Goal: Task Accomplishment & Management: Manage account settings

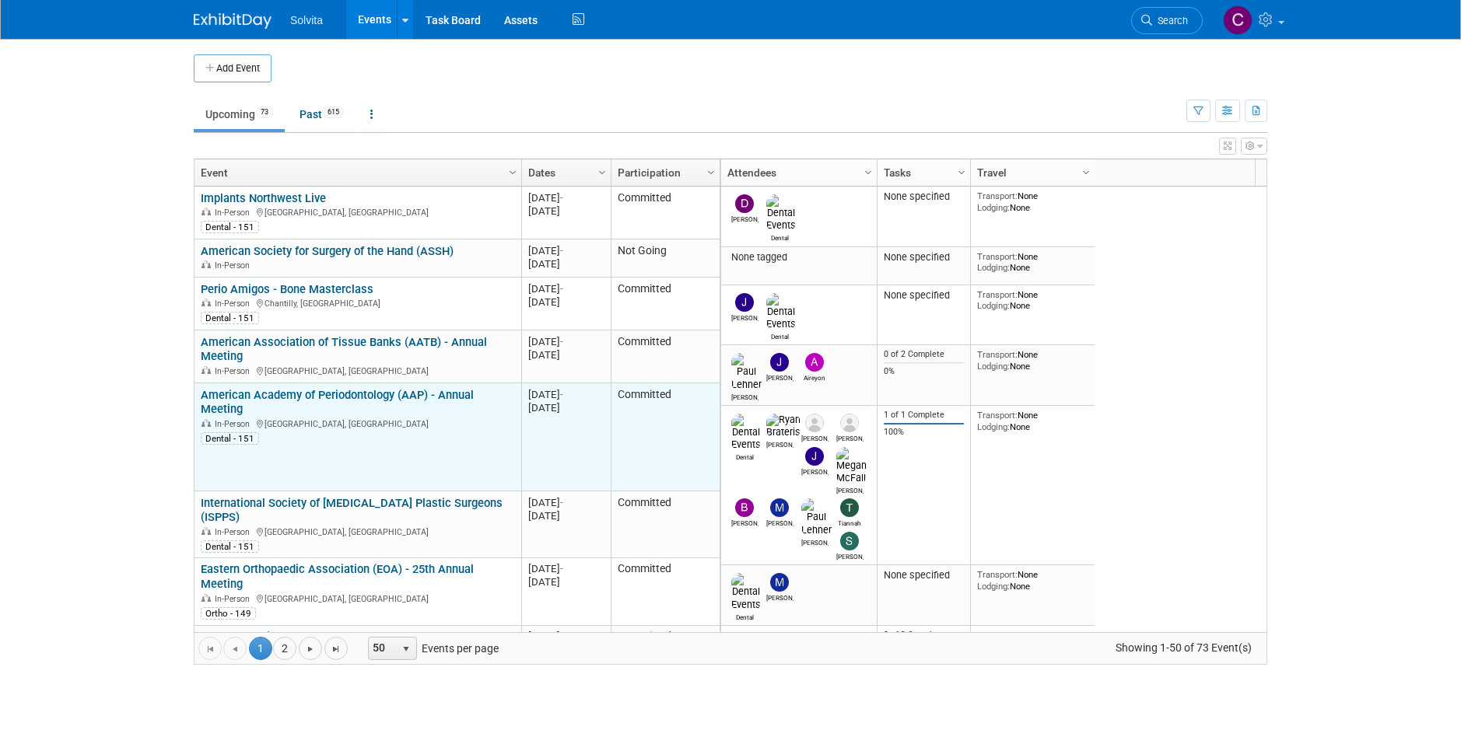
click at [442, 393] on link "American Academy of Periodontology (AAP) - Annual Meeting" at bounding box center [337, 402] width 273 height 29
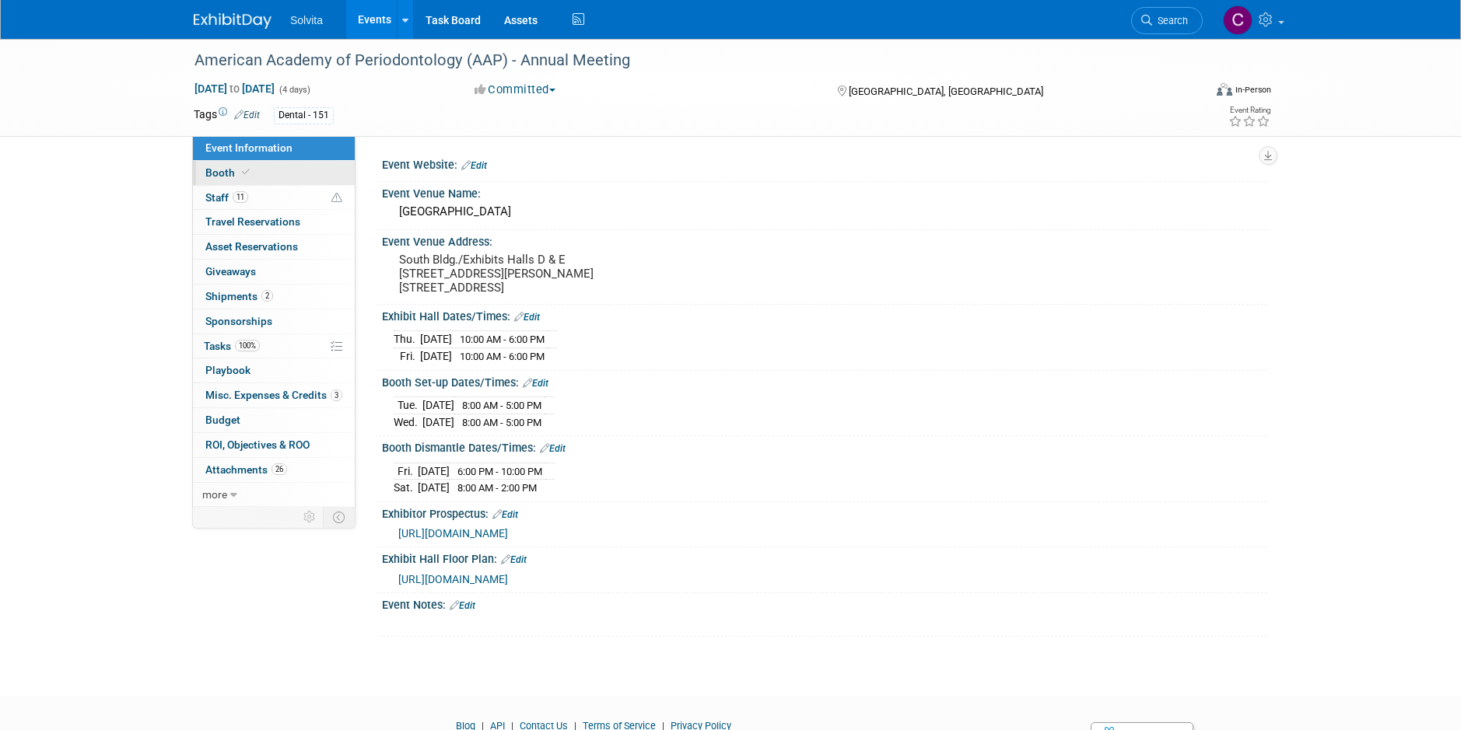
click at [220, 173] on span "Booth" at bounding box center [228, 172] width 47 height 12
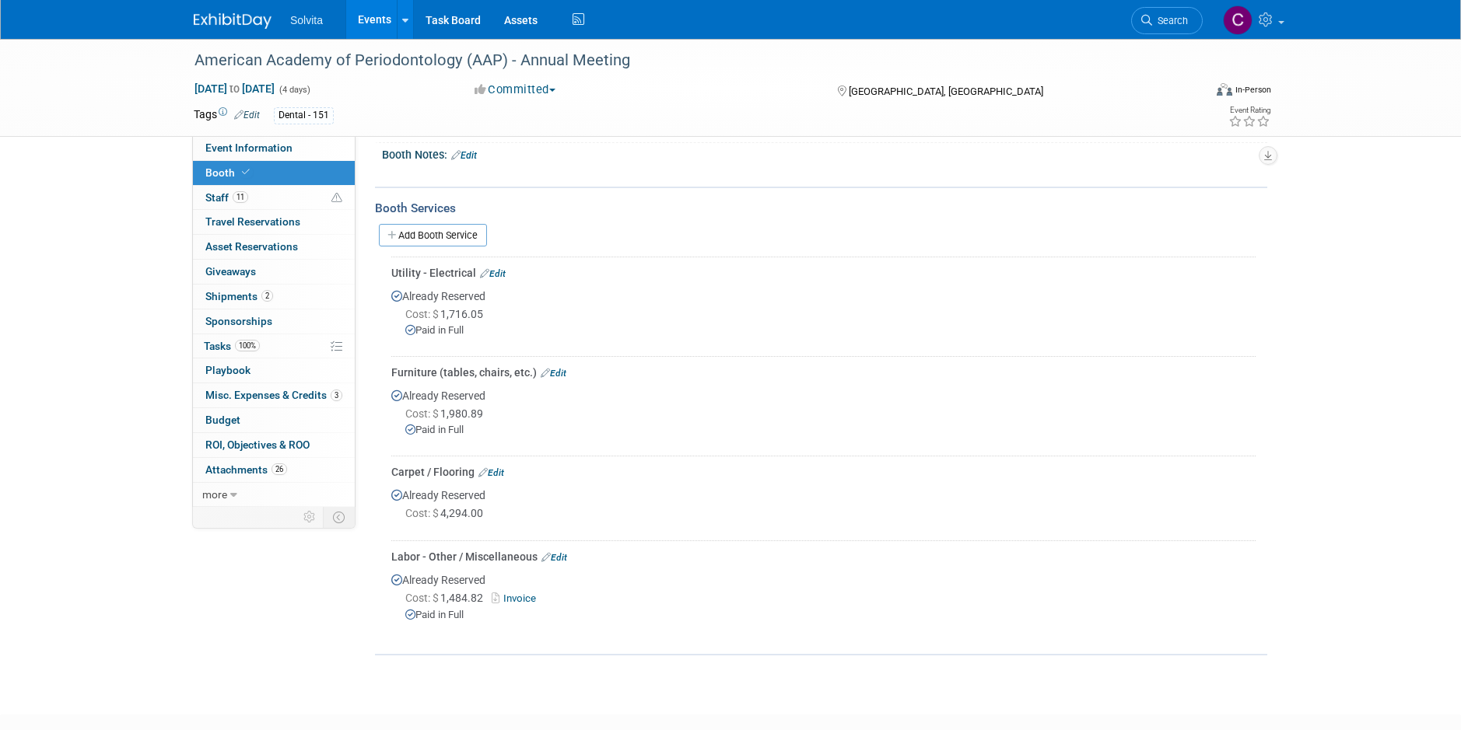
scroll to position [49, 0]
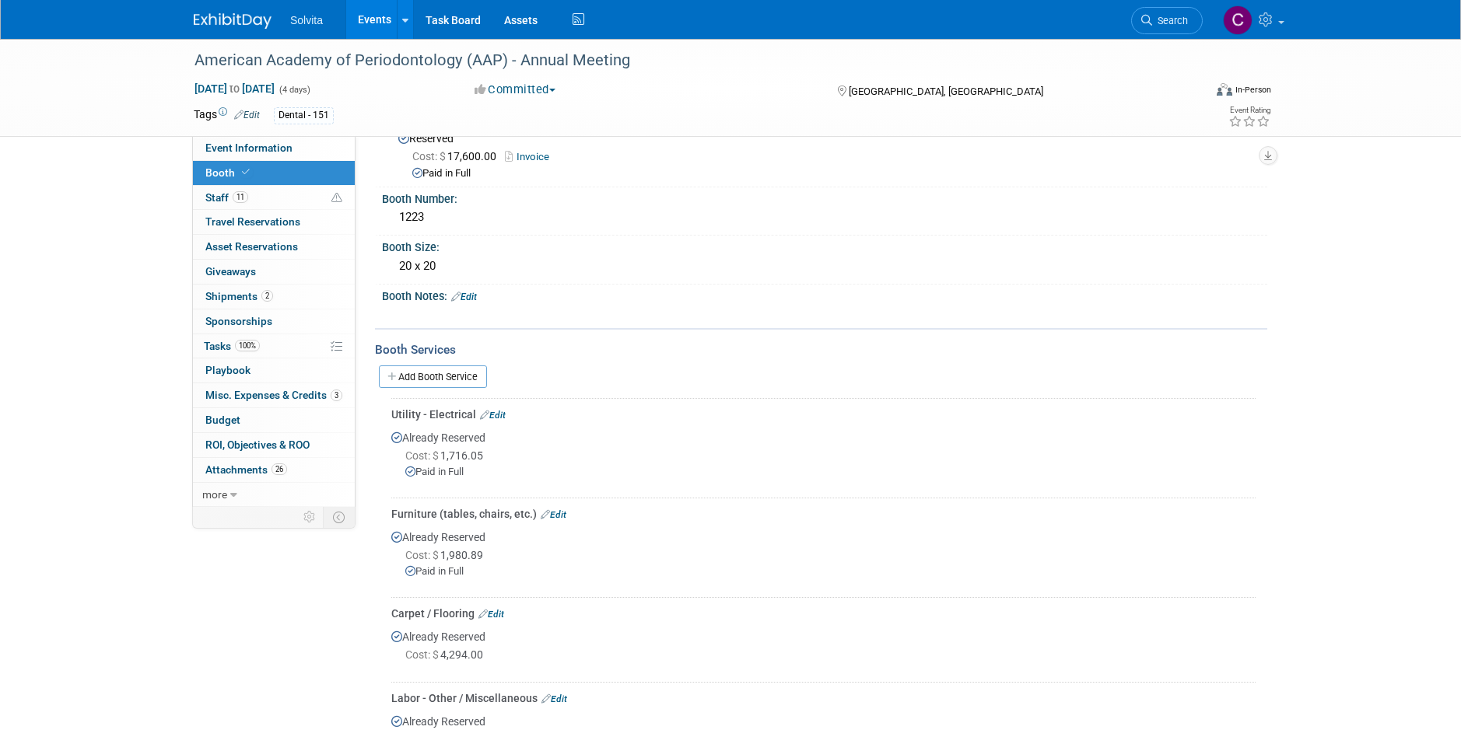
drag, startPoint x: 445, startPoint y: 375, endPoint x: 491, endPoint y: 374, distance: 45.9
click at [446, 375] on link "Add Booth Service" at bounding box center [433, 377] width 108 height 23
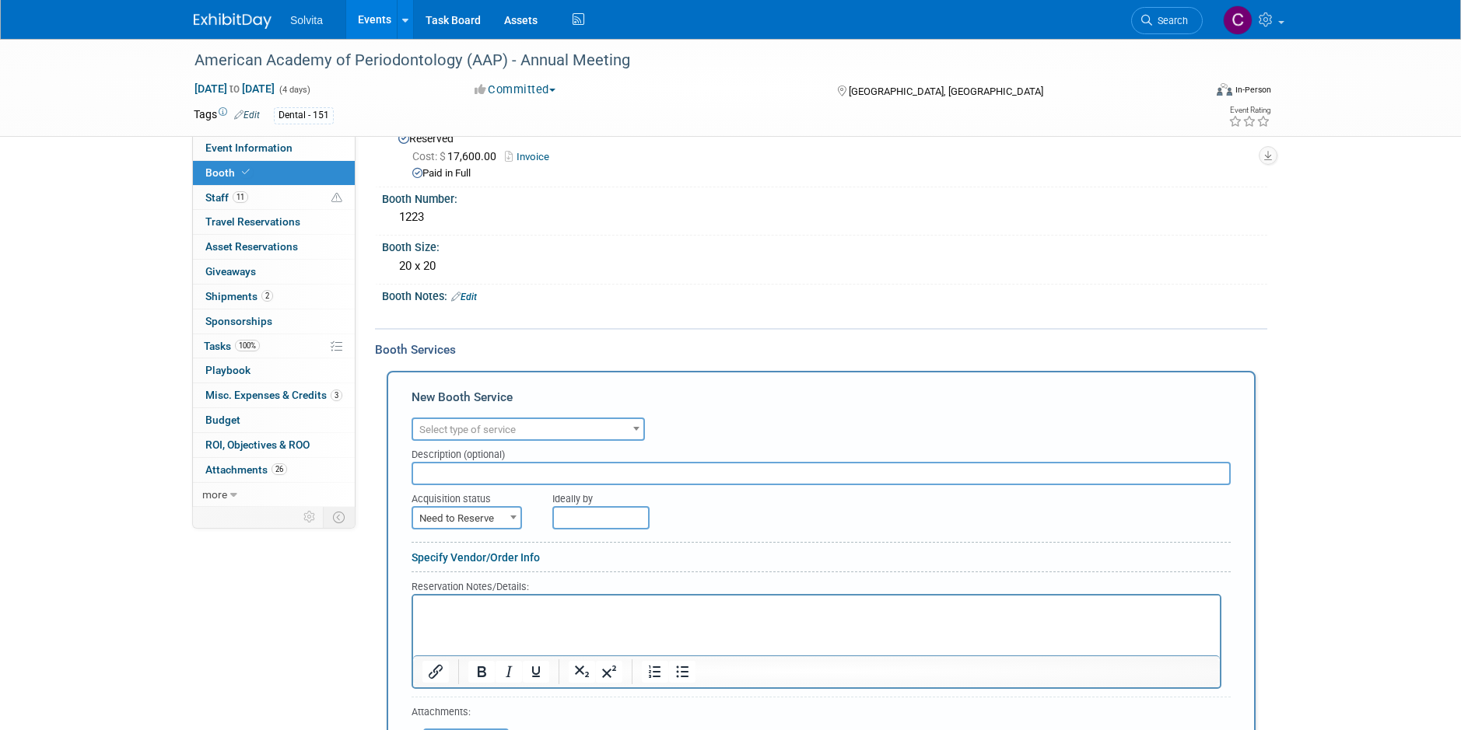
scroll to position [0, 0]
click at [533, 426] on span "Select type of service" at bounding box center [528, 430] width 230 height 22
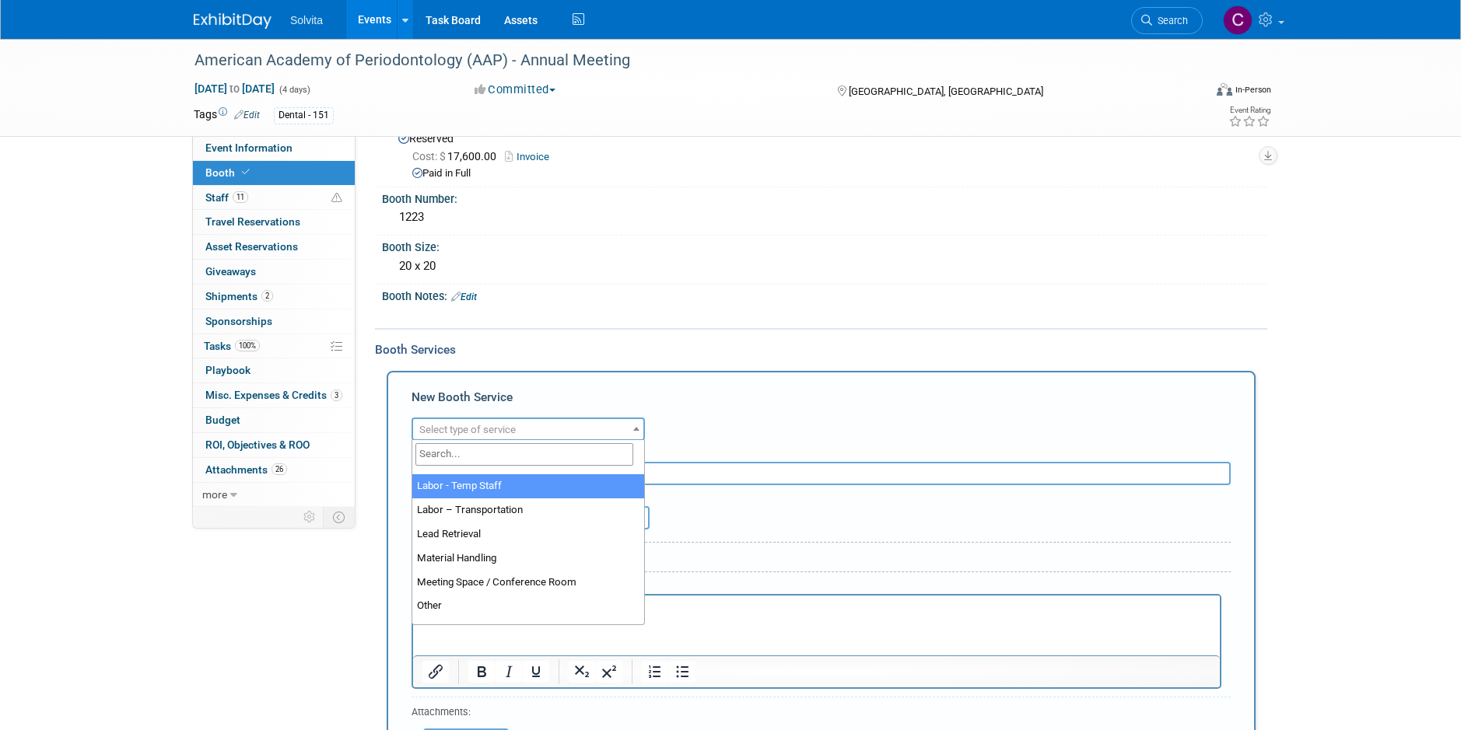
scroll to position [311, 0]
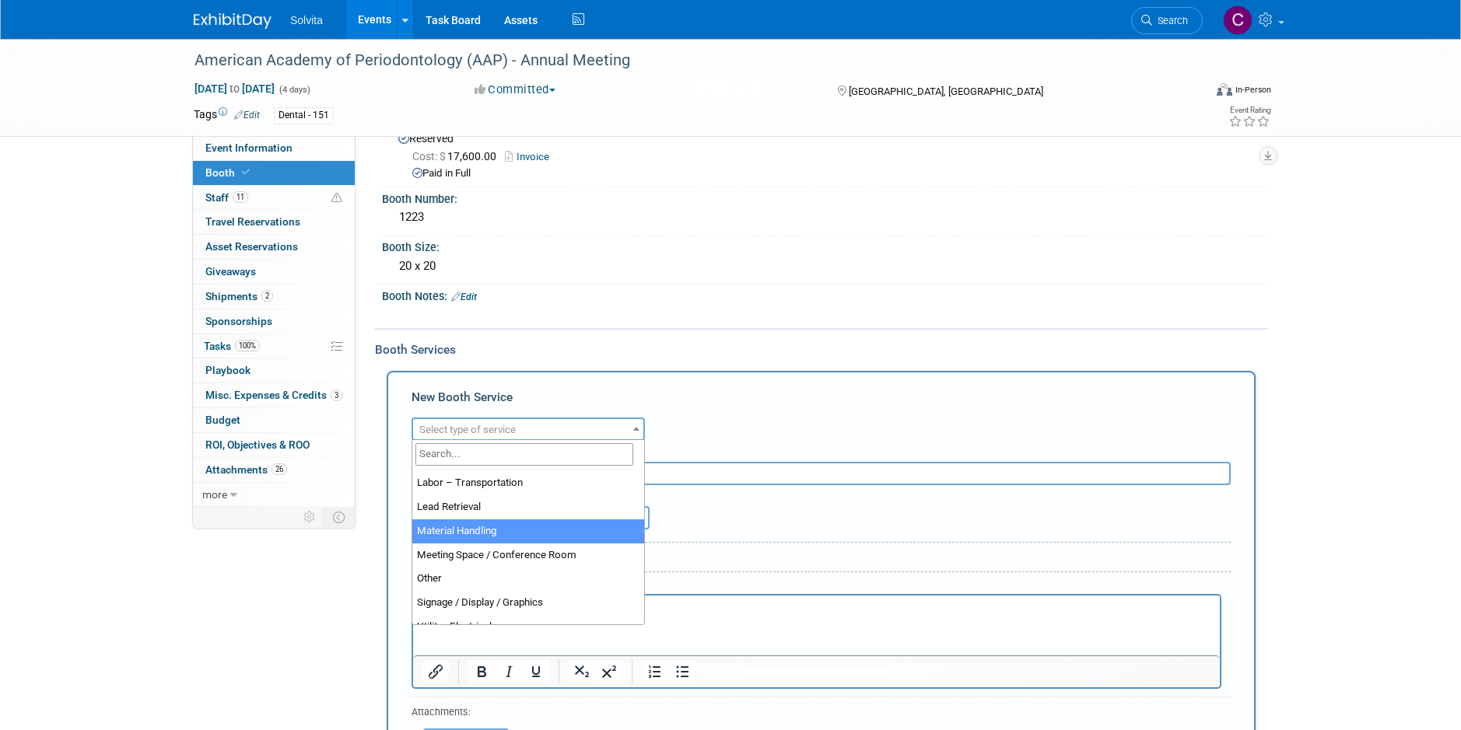
select select "10"
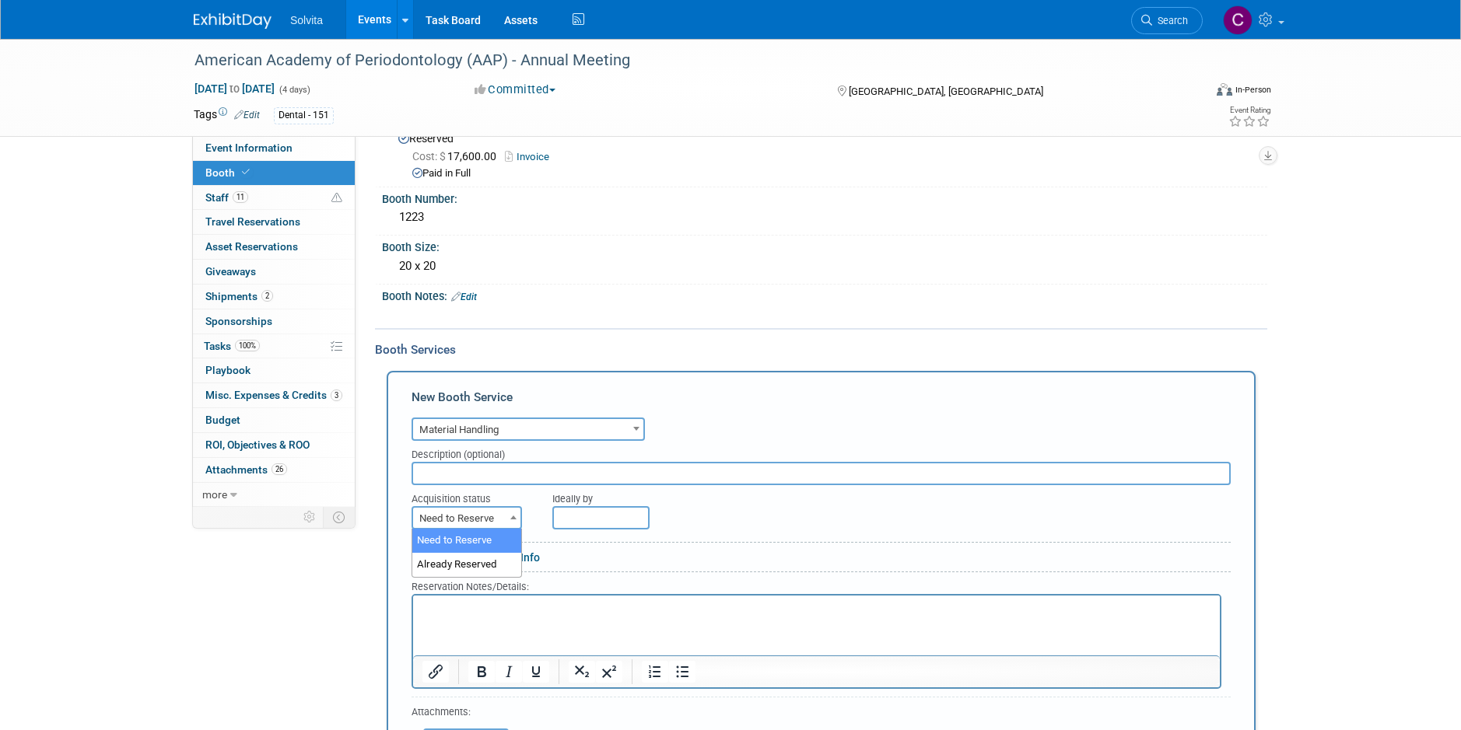
click at [495, 520] on span "Need to Reserve" at bounding box center [466, 519] width 107 height 22
select select "2"
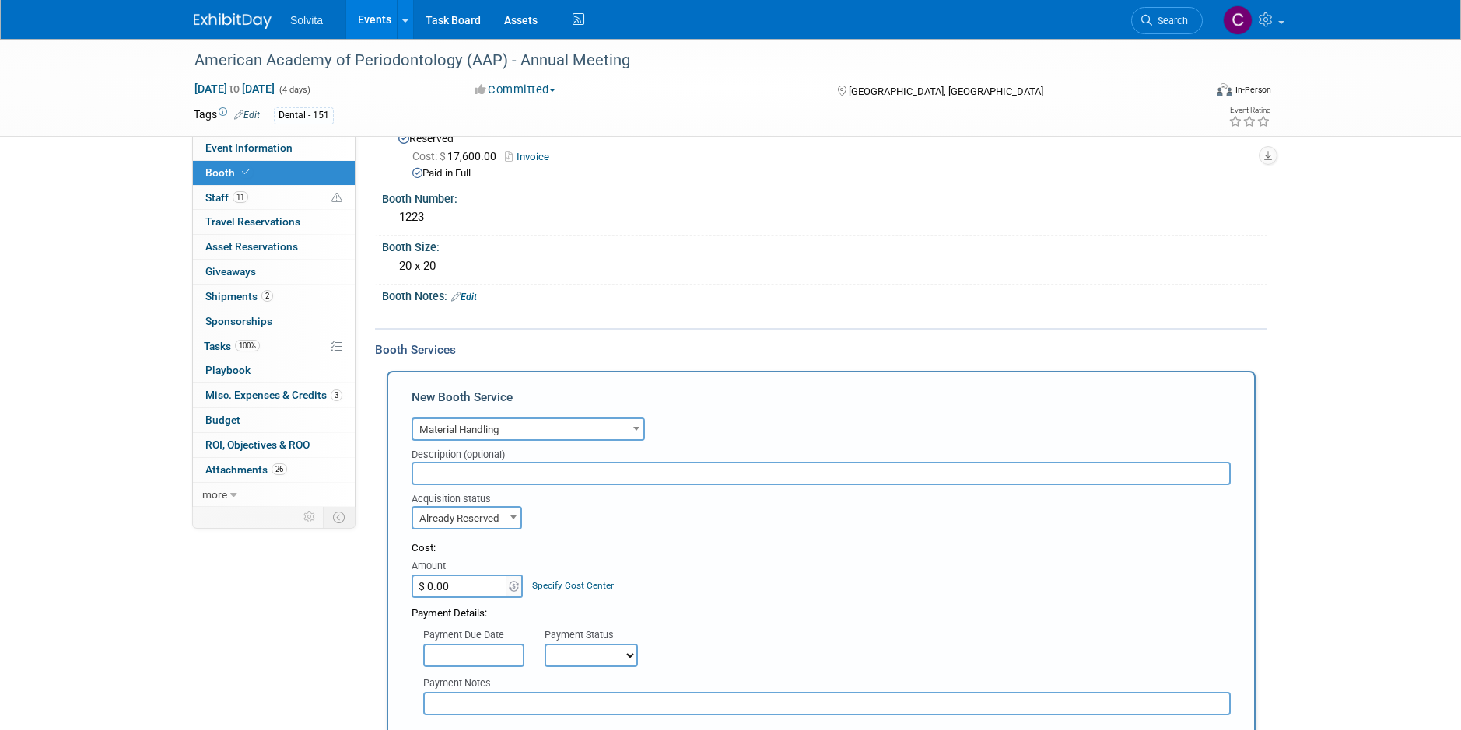
paste input "408.02"
type input "$ 408.02"
click at [565, 659] on select "Not Paid Yet Partially Paid Paid in Full" at bounding box center [591, 655] width 93 height 23
click at [768, 629] on div "Payment Due Date Payment Status Not Paid Yet Partially Paid Paid in Full Next P…" at bounding box center [821, 645] width 843 height 46
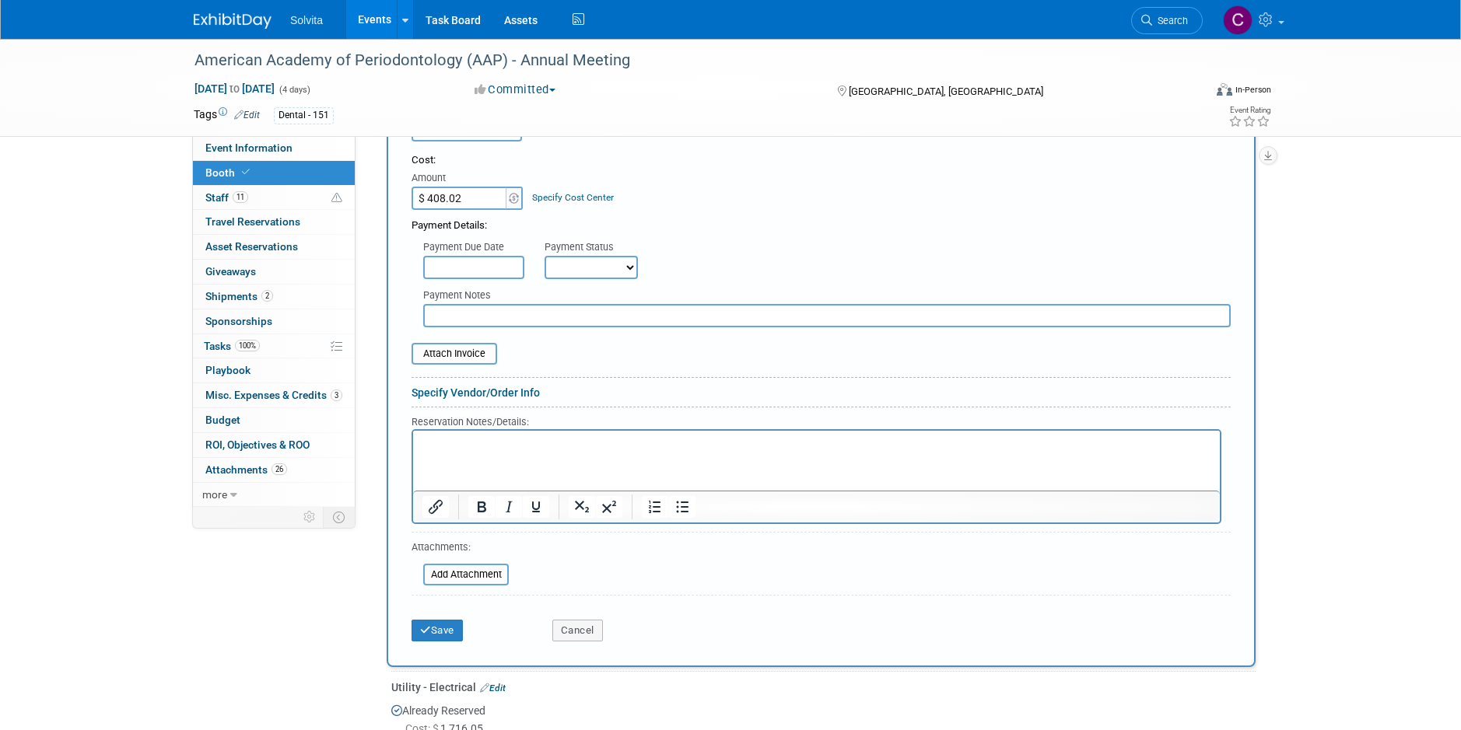
scroll to position [438, 0]
click at [445, 351] on input "file" at bounding box center [402, 353] width 185 height 19
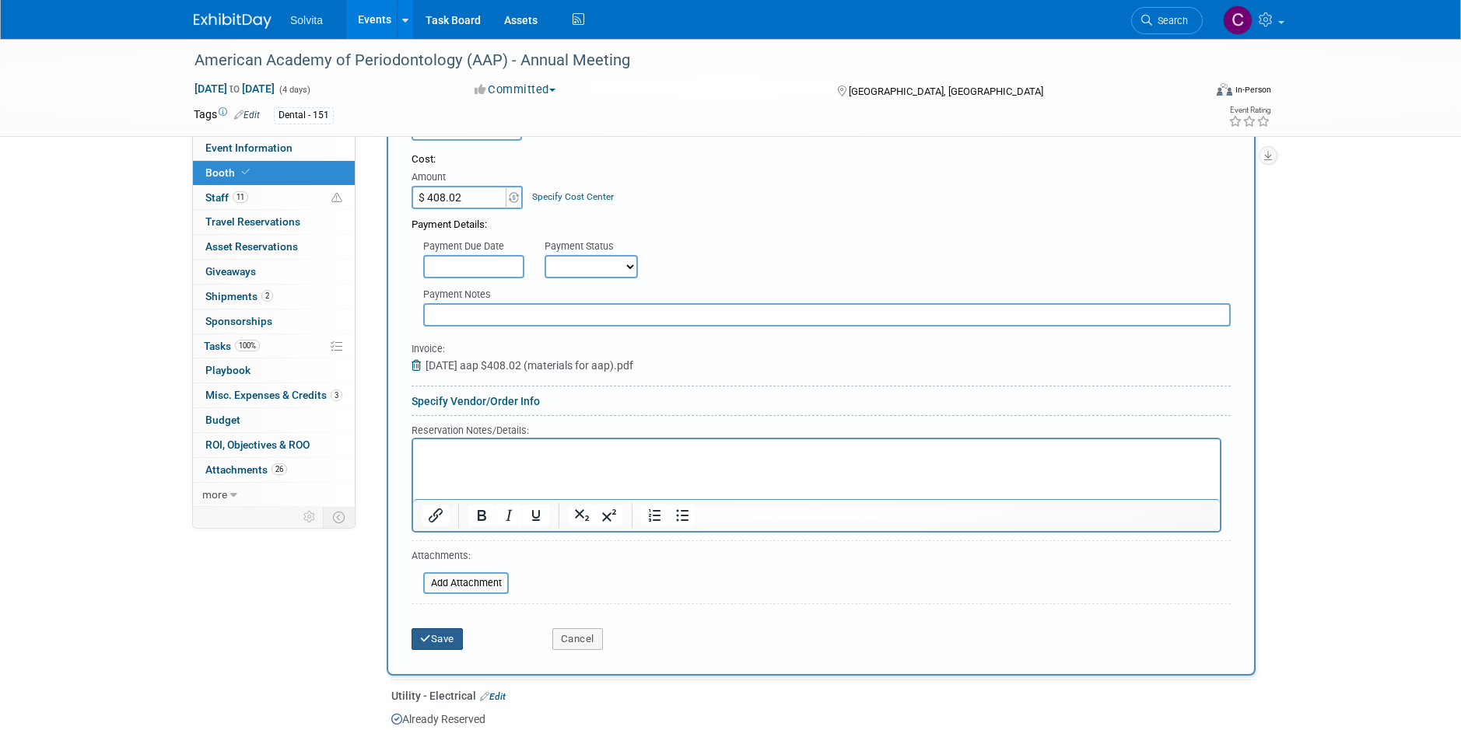
click at [440, 645] on button "Save" at bounding box center [437, 640] width 51 height 22
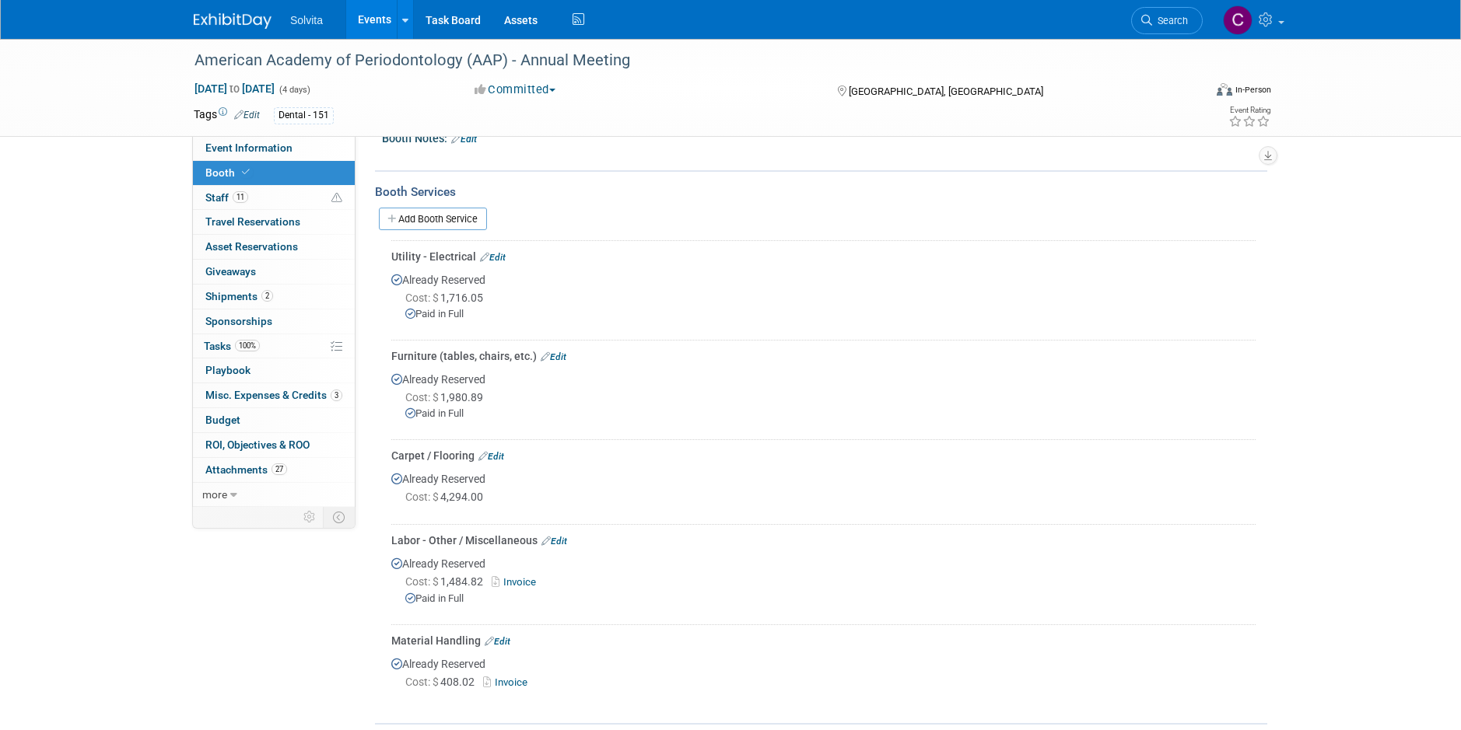
scroll to position [233, 0]
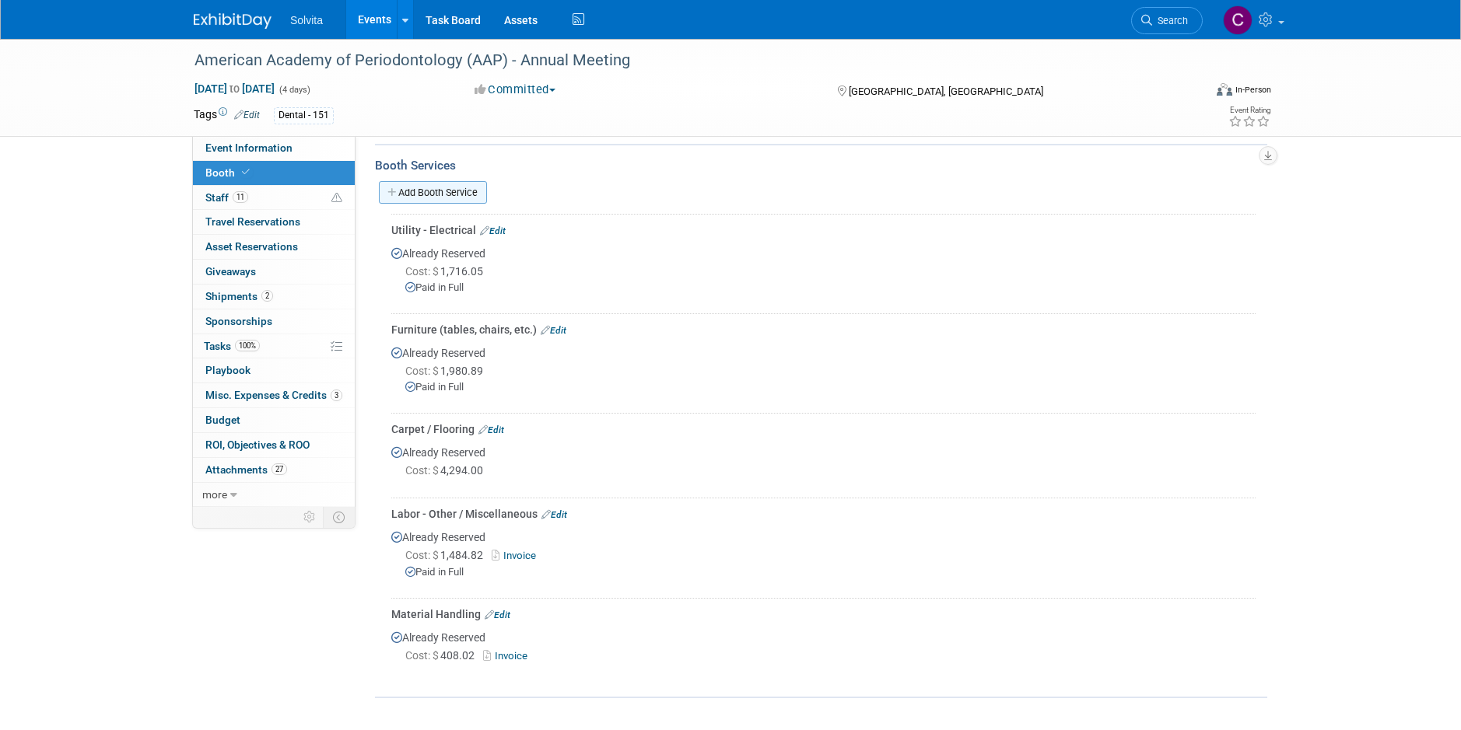
click at [446, 194] on link "Add Booth Service" at bounding box center [433, 192] width 108 height 23
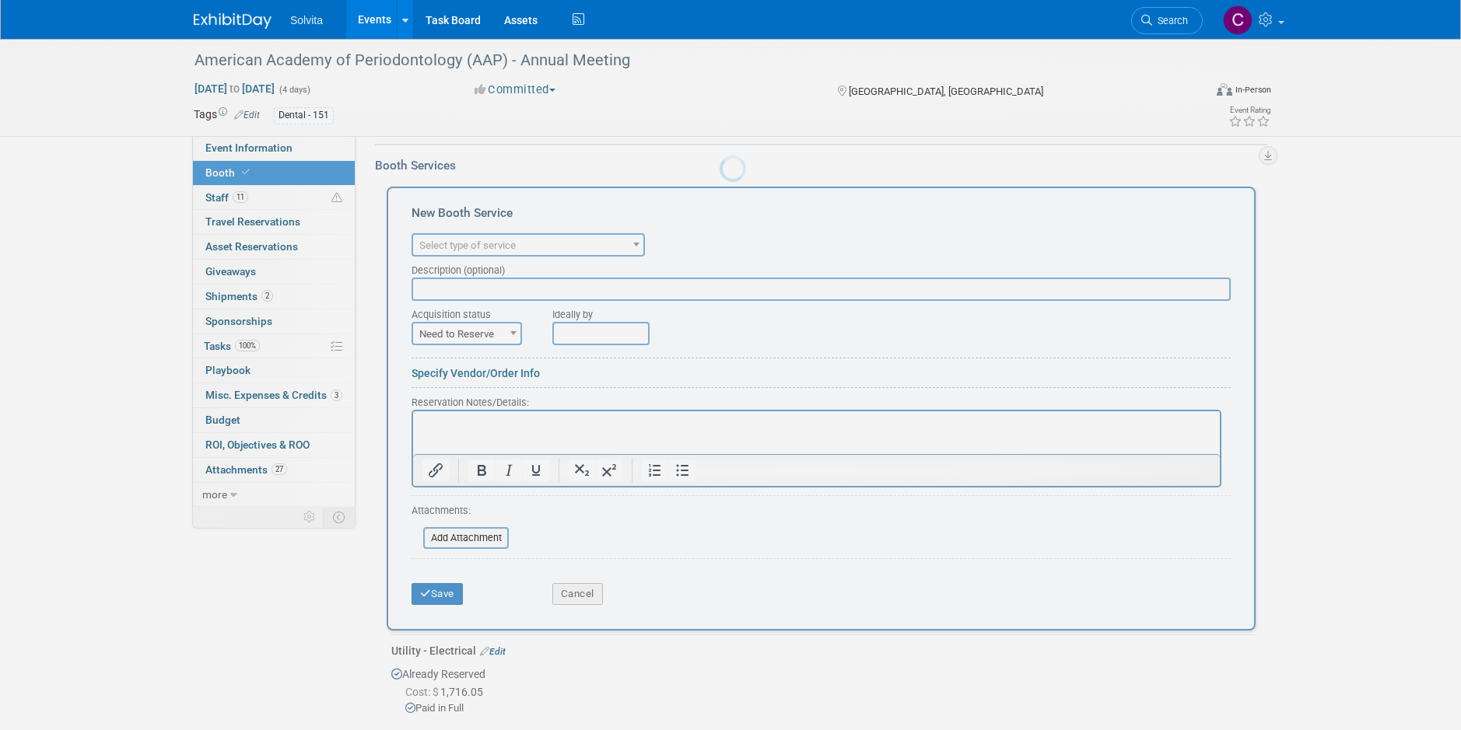
scroll to position [0, 0]
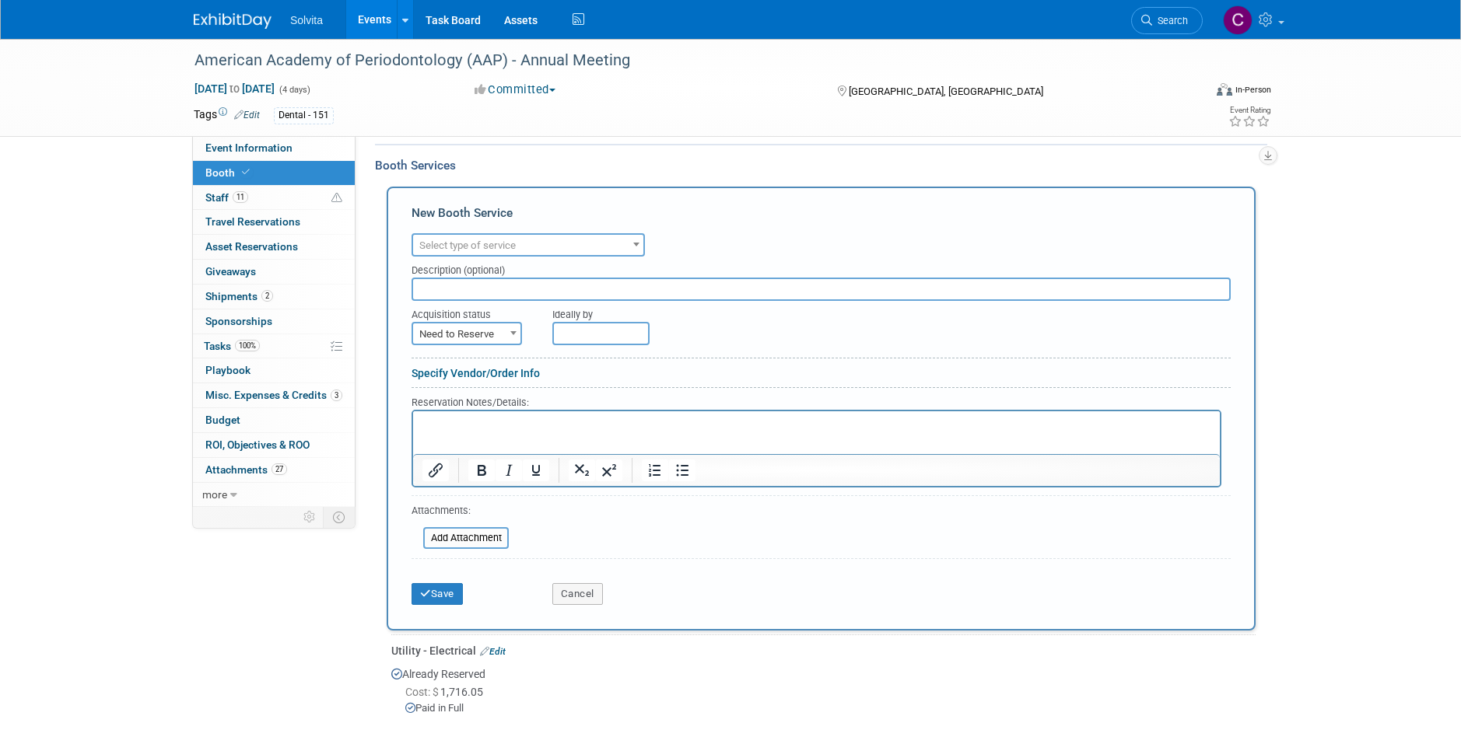
click at [517, 257] on div "Description (optional)" at bounding box center [821, 267] width 819 height 21
click at [520, 248] on span "Select type of service" at bounding box center [528, 246] width 230 height 22
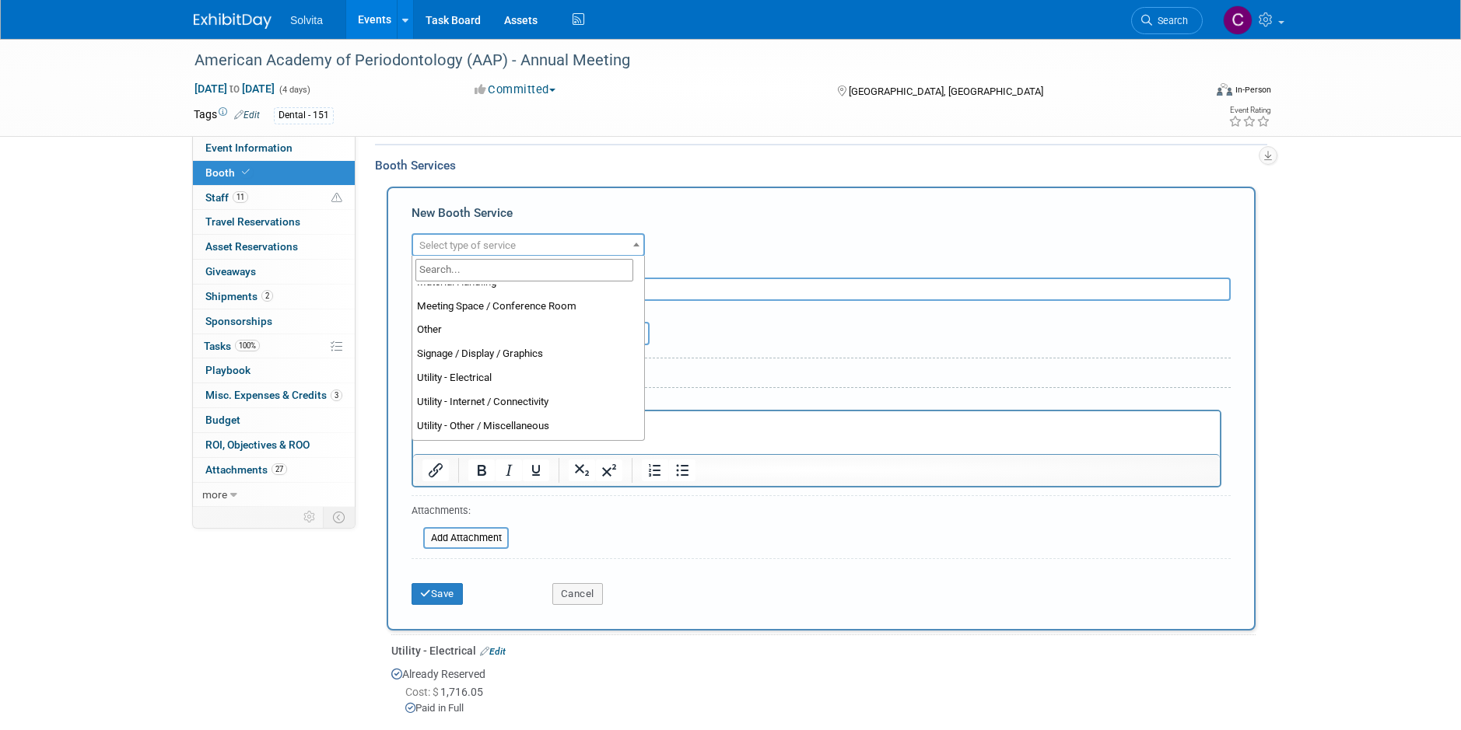
scroll to position [389, 0]
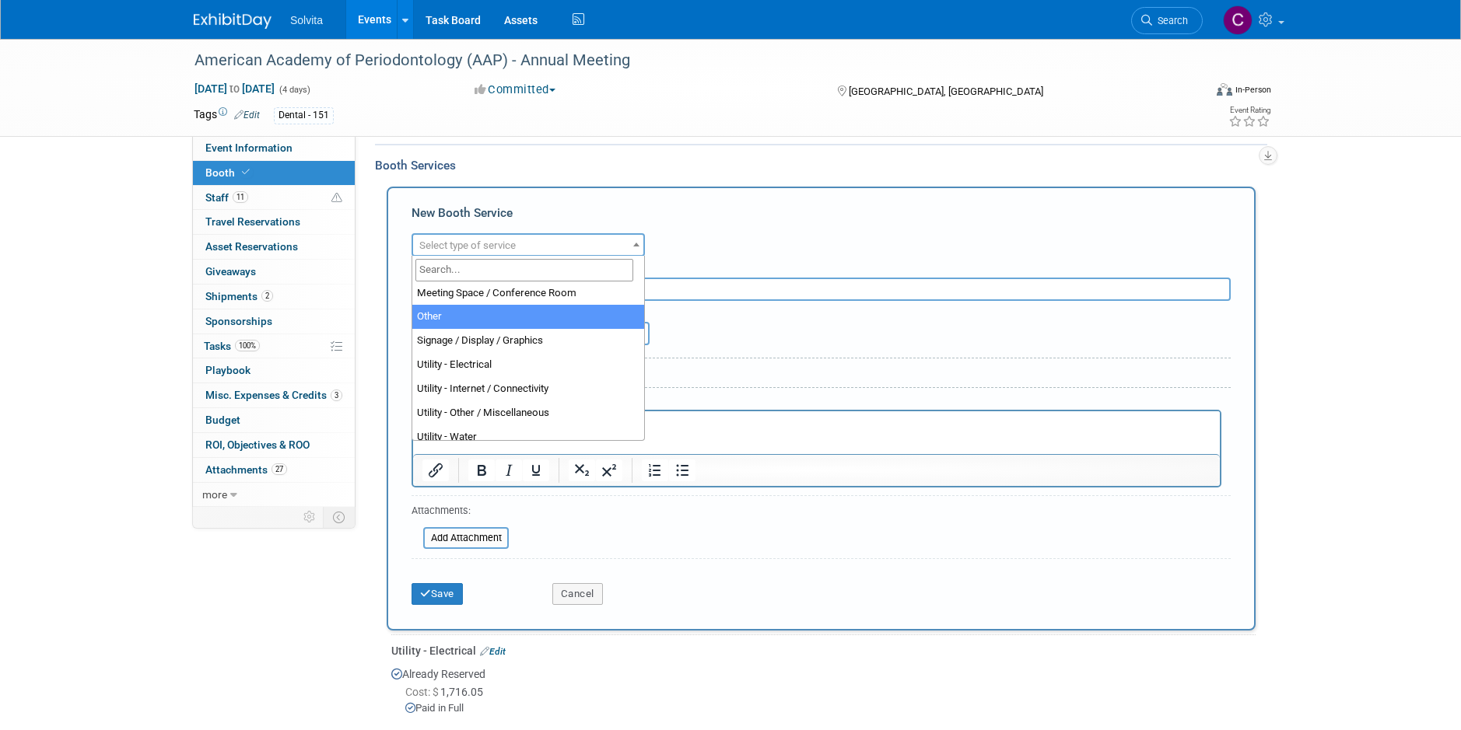
select select "1"
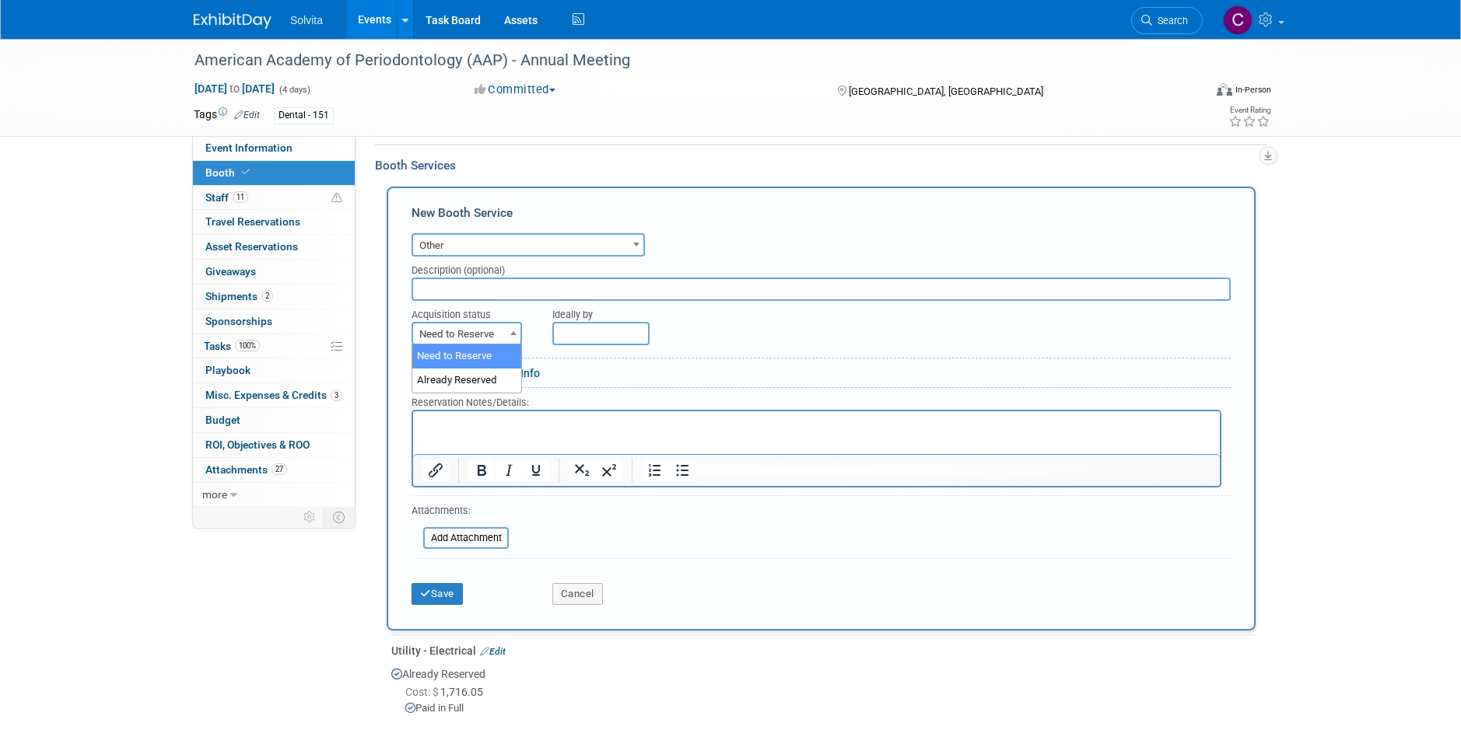
click at [520, 335] on span at bounding box center [514, 333] width 16 height 20
select select "2"
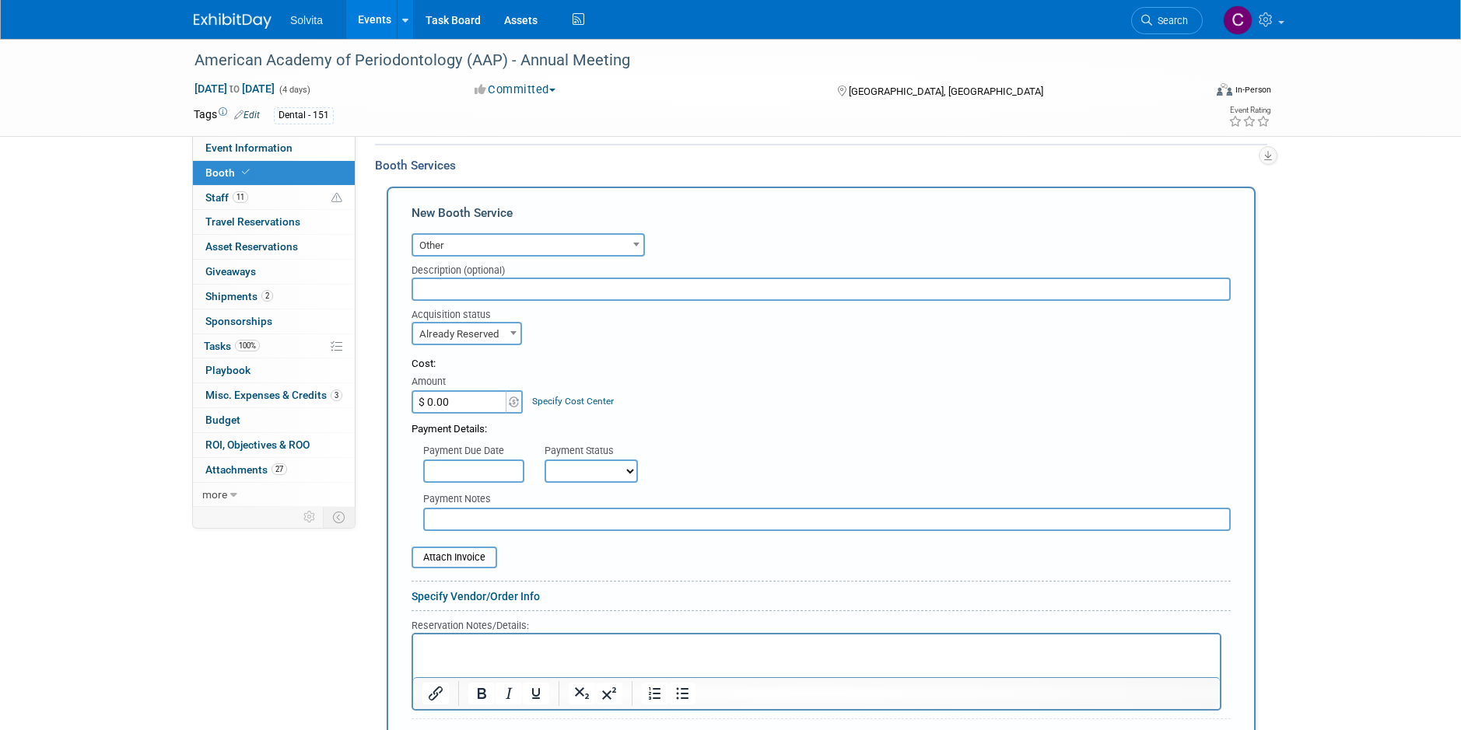
click at [477, 395] on input "$ 0.00" at bounding box center [460, 402] width 97 height 23
type input "$ 866.71"
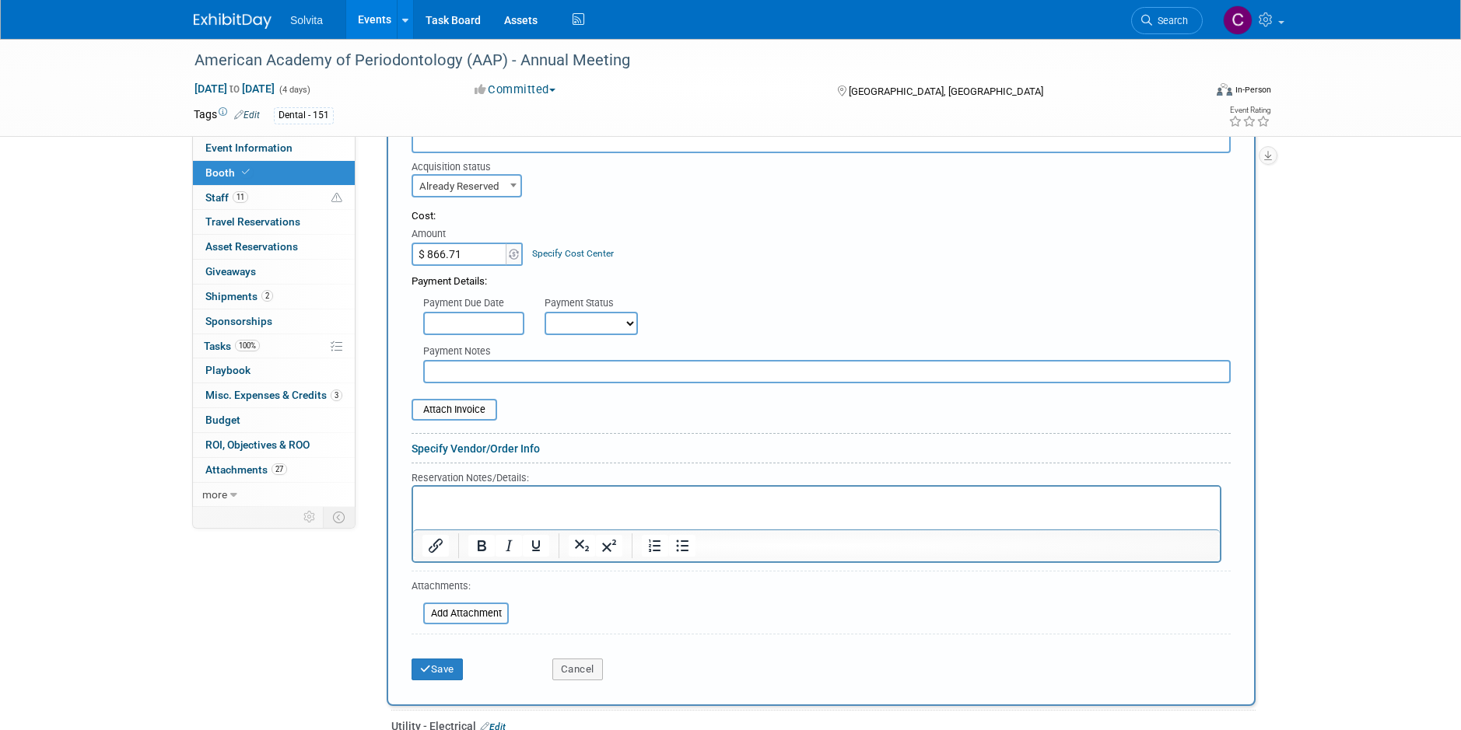
scroll to position [545, 0]
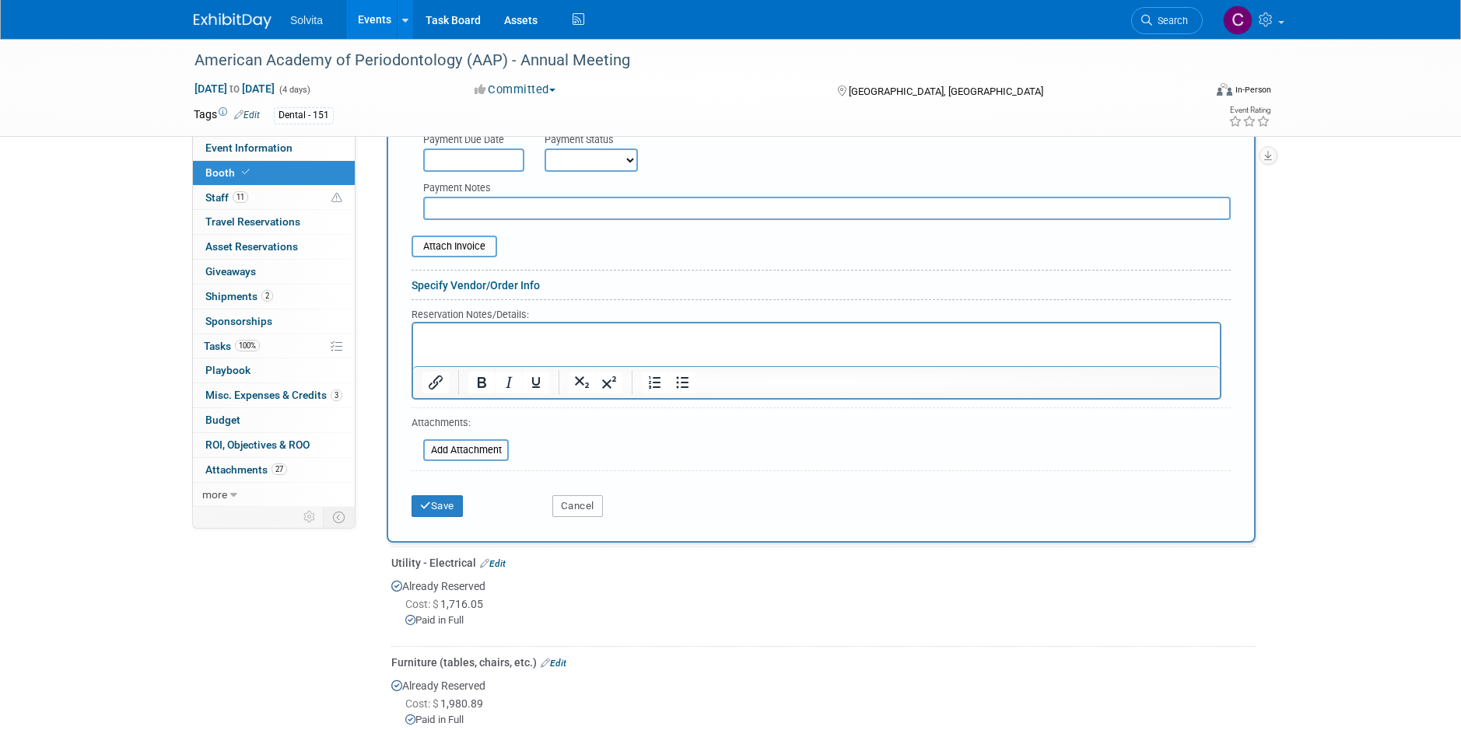
drag, startPoint x: 594, startPoint y: 511, endPoint x: 616, endPoint y: 518, distance: 22.9
click at [595, 511] on button "Cancel" at bounding box center [577, 507] width 51 height 22
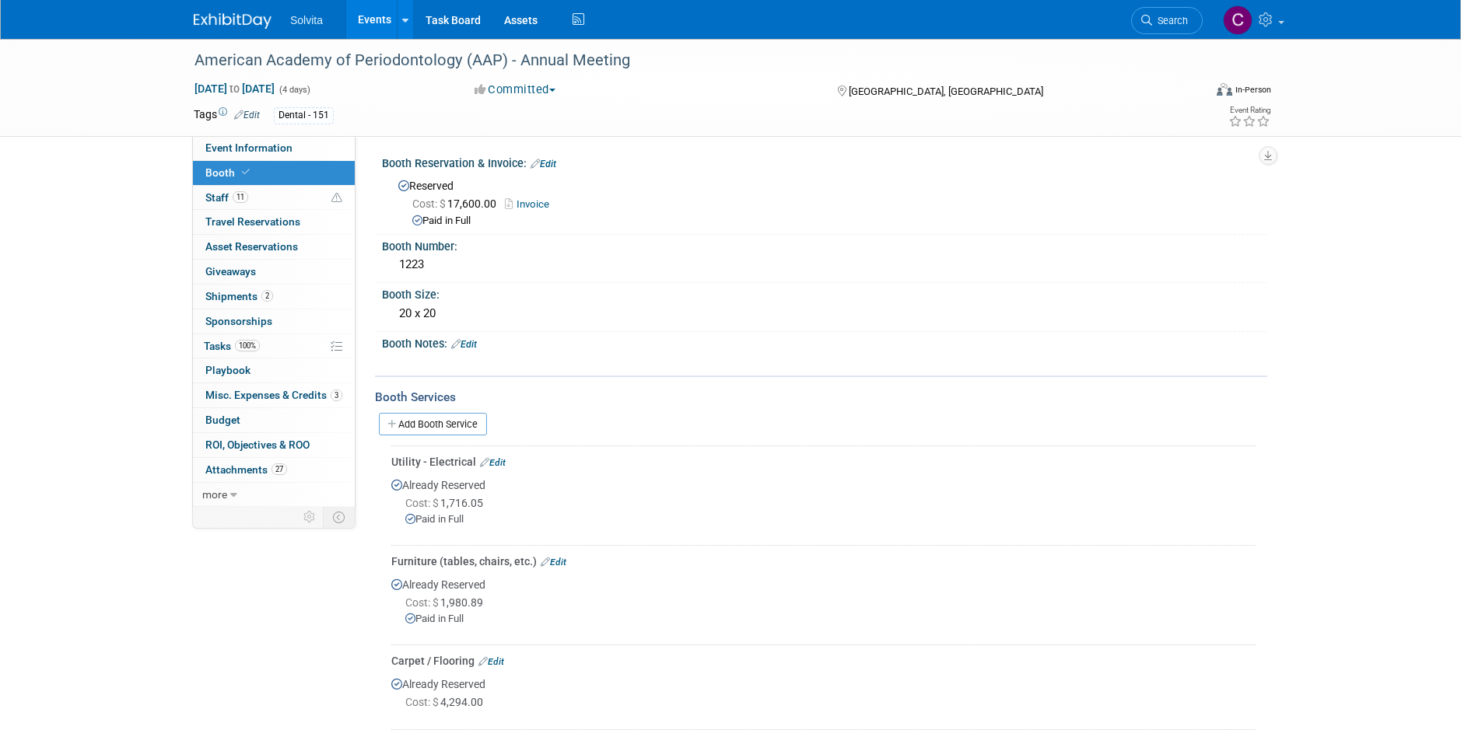
scroll to position [0, 0]
click at [263, 467] on span "Attachments 27" at bounding box center [246, 470] width 82 height 12
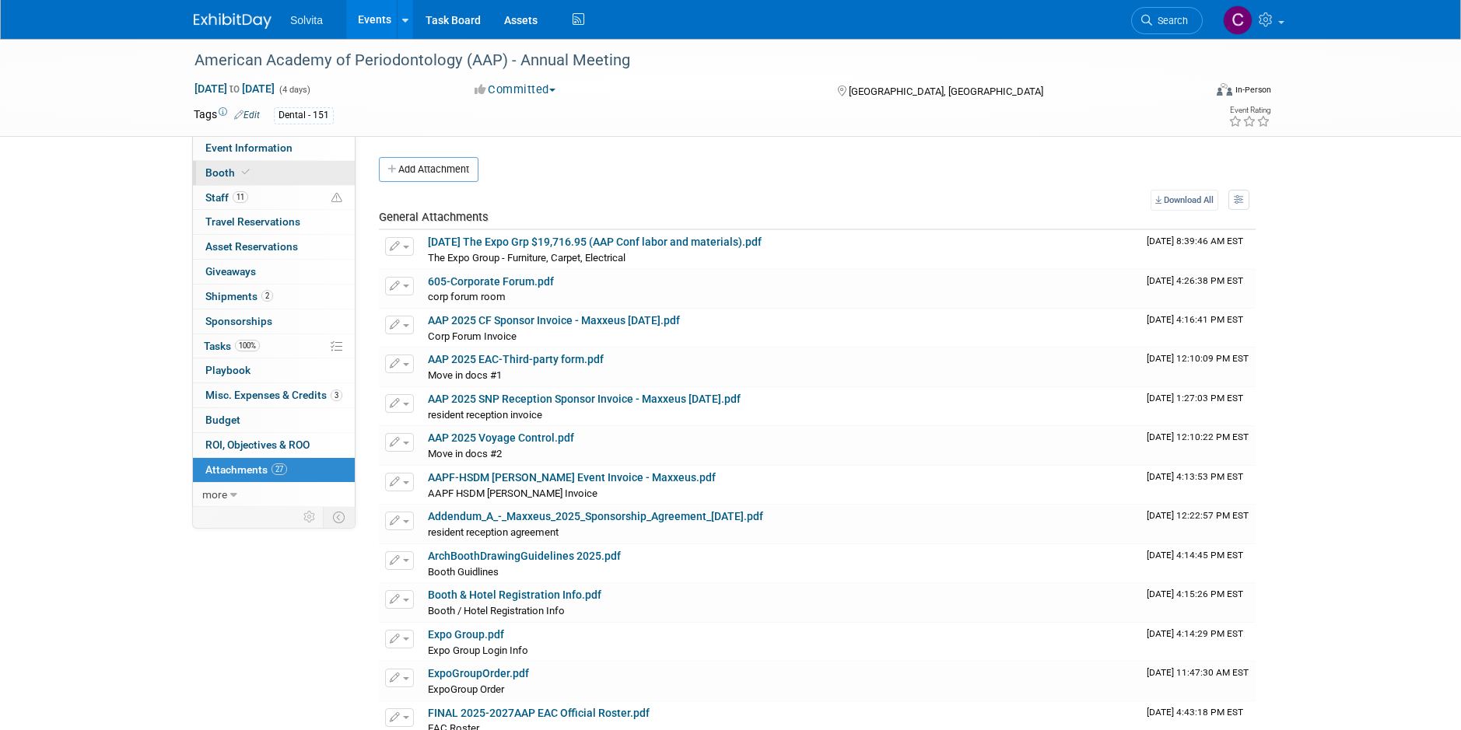
click at [220, 167] on span "Booth" at bounding box center [228, 172] width 47 height 12
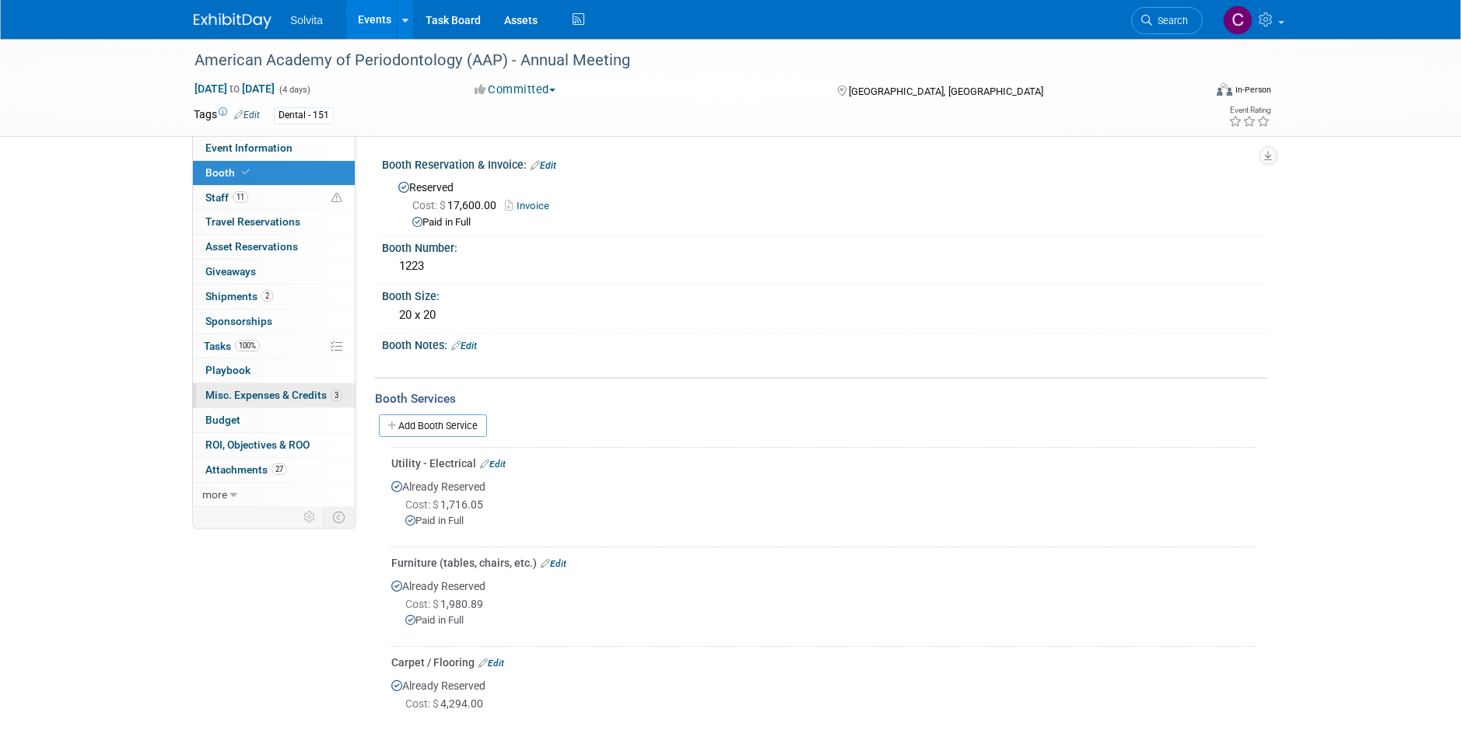
click at [252, 393] on span "Misc. Expenses & Credits 3" at bounding box center [273, 395] width 137 height 12
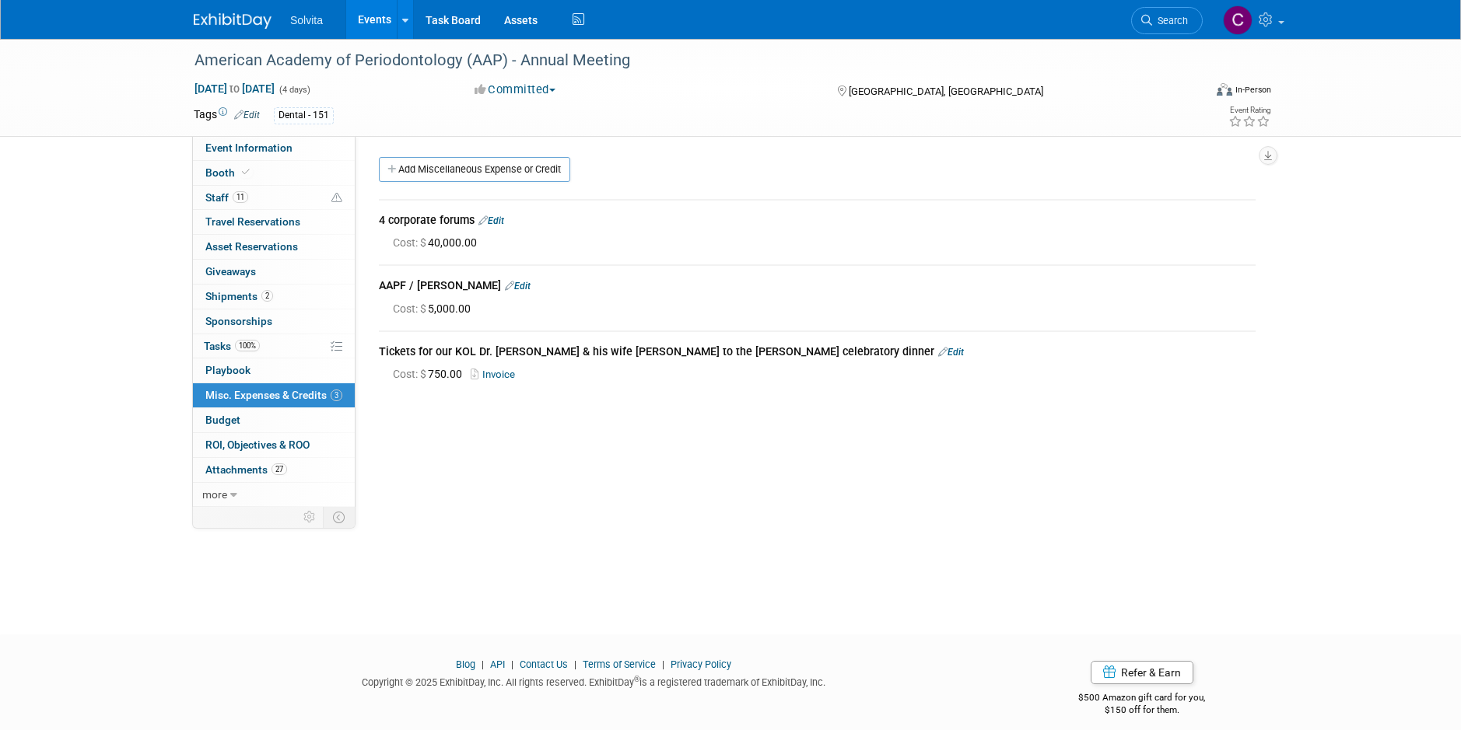
click at [383, 10] on link "Events" at bounding box center [374, 19] width 57 height 39
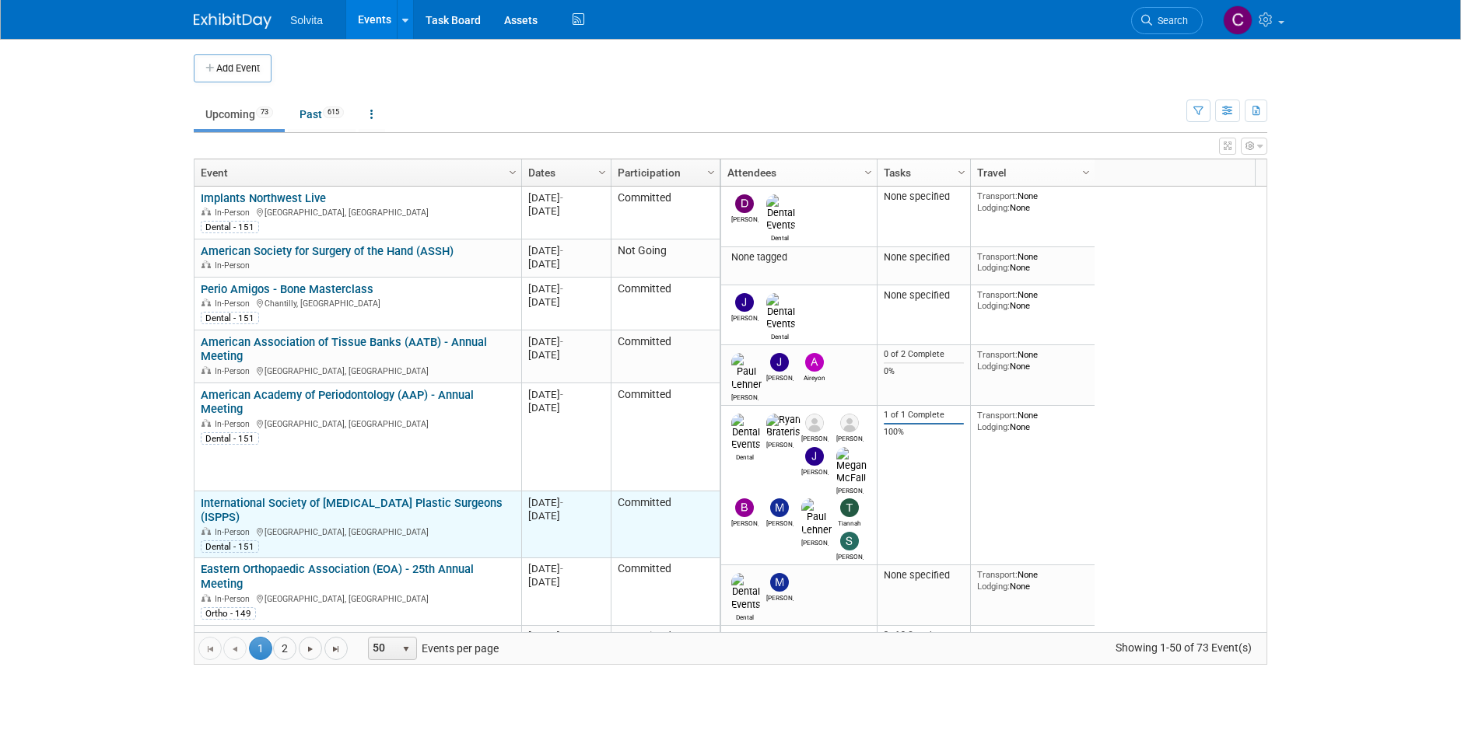
click at [411, 498] on link "International Society of [MEDICAL_DATA] Plastic Surgeons (ISPPS)" at bounding box center [352, 510] width 302 height 29
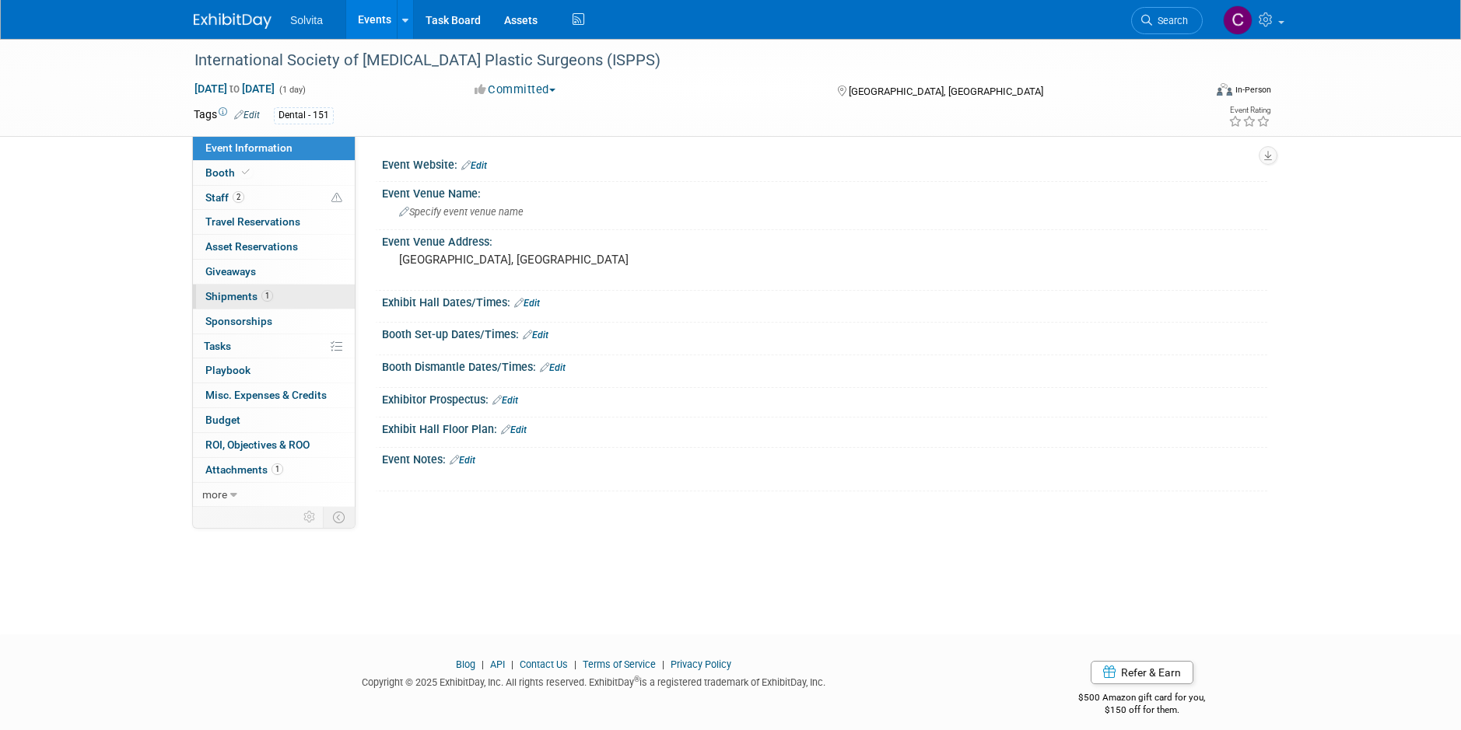
click at [239, 298] on span "Shipments 1" at bounding box center [239, 296] width 68 height 12
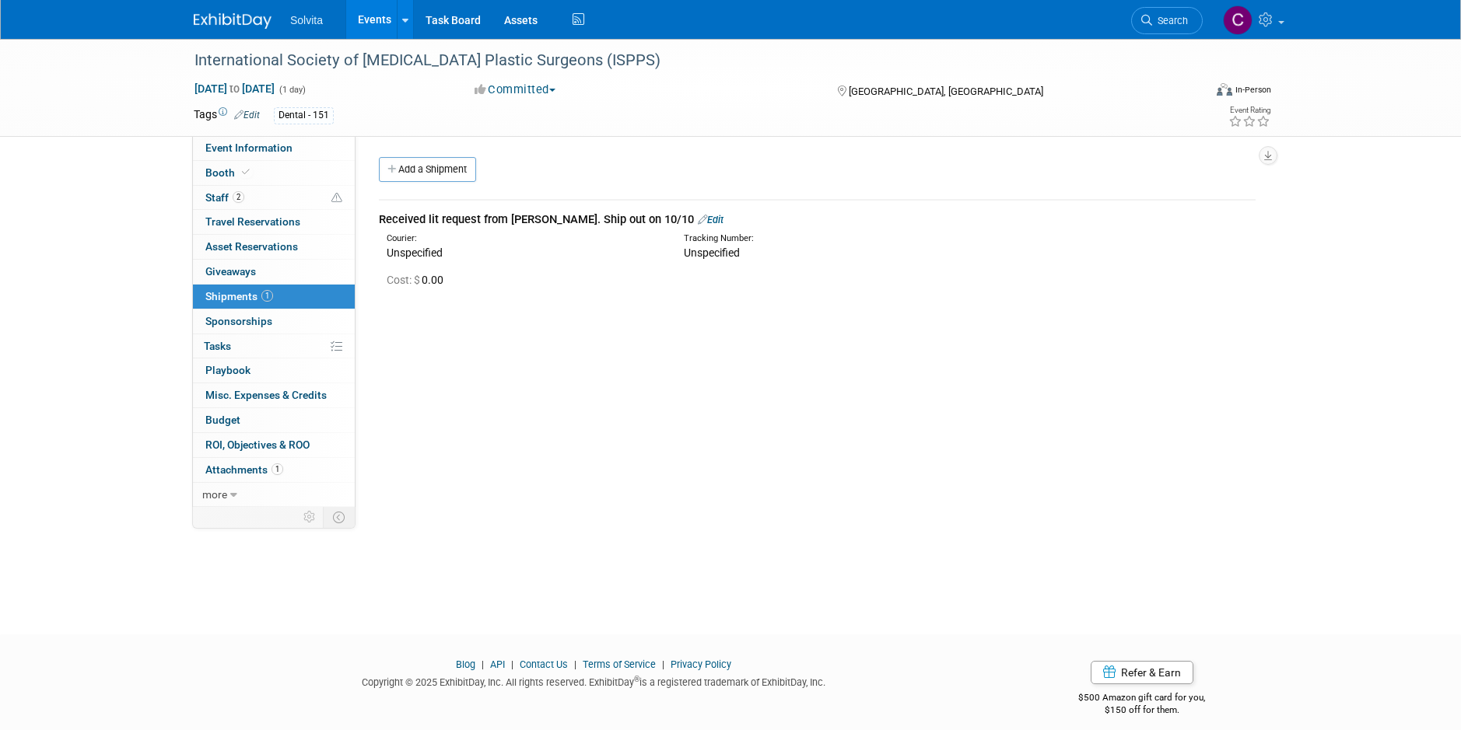
click at [698, 222] on link "Edit" at bounding box center [711, 220] width 26 height 12
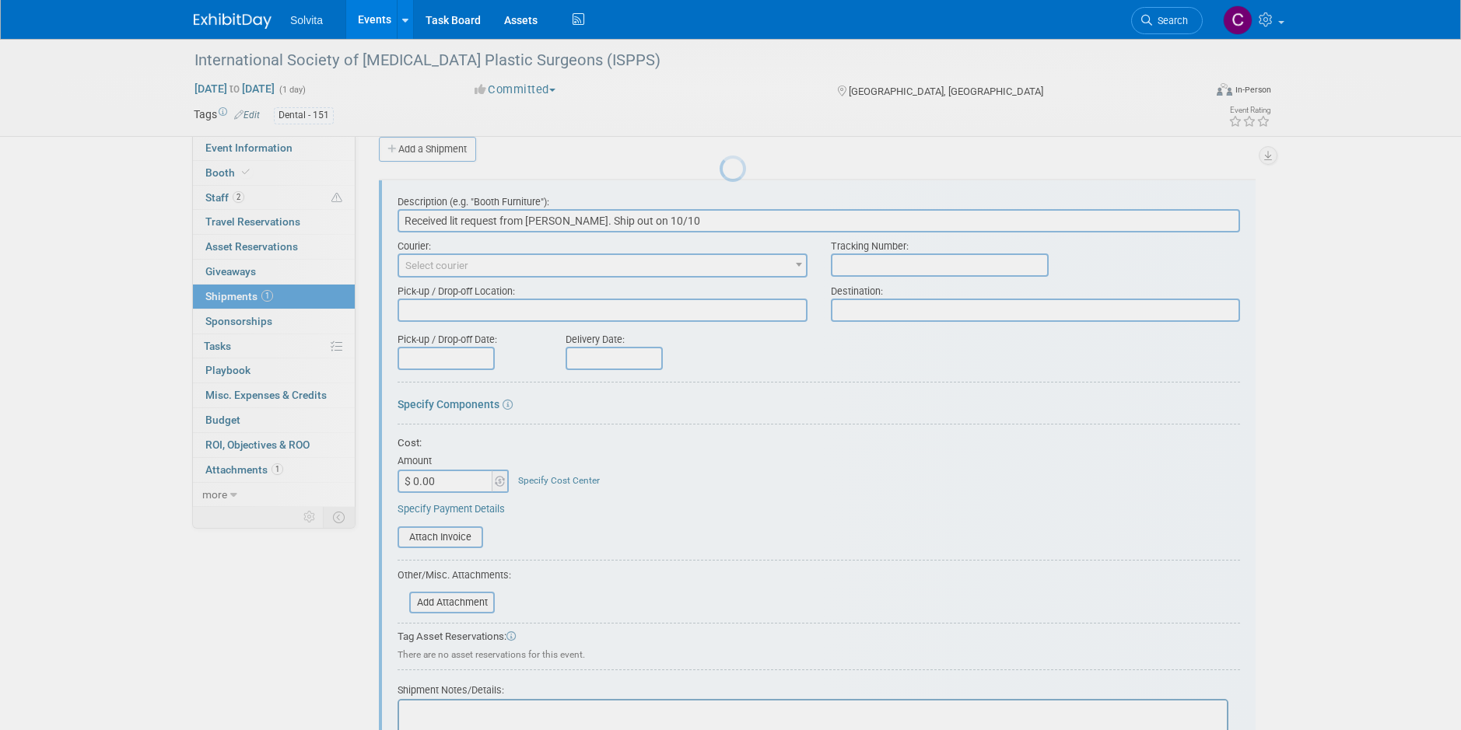
scroll to position [23, 0]
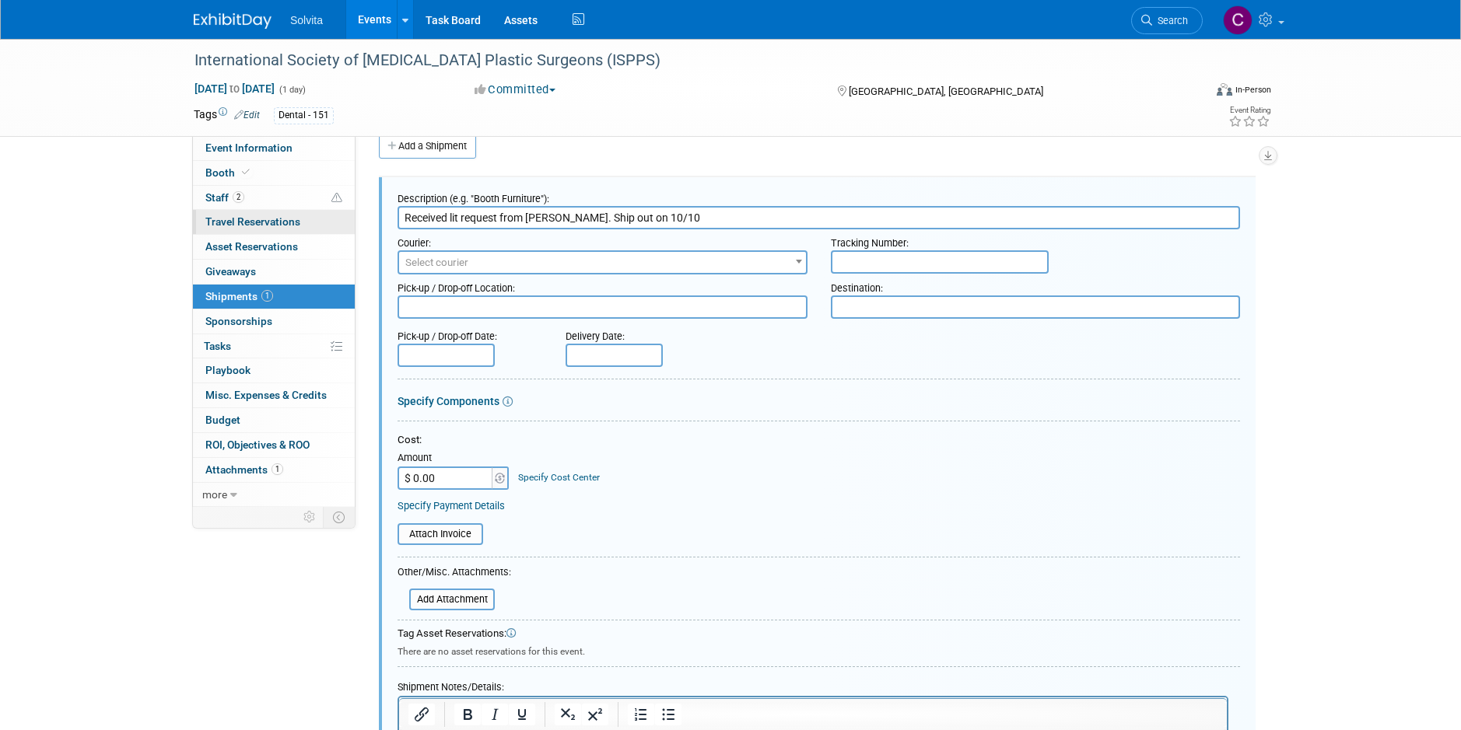
drag, startPoint x: 653, startPoint y: 217, endPoint x: 327, endPoint y: 216, distance: 326.7
click at [327, 216] on div "Event Information Event Info Booth Booth 2 Staff 2 Staff 0 Travel Reservations …" at bounding box center [730, 424] width 1097 height 816
click at [646, 228] on input "Received lit request from Matt. Ship out on 10/10" at bounding box center [819, 217] width 843 height 23
drag, startPoint x: 645, startPoint y: 212, endPoint x: 394, endPoint y: 207, distance: 250.5
click at [394, 207] on div "Description (e.g. "Booth Furniture"): Received lit request from Matt. Ship out …" at bounding box center [817, 503] width 877 height 653
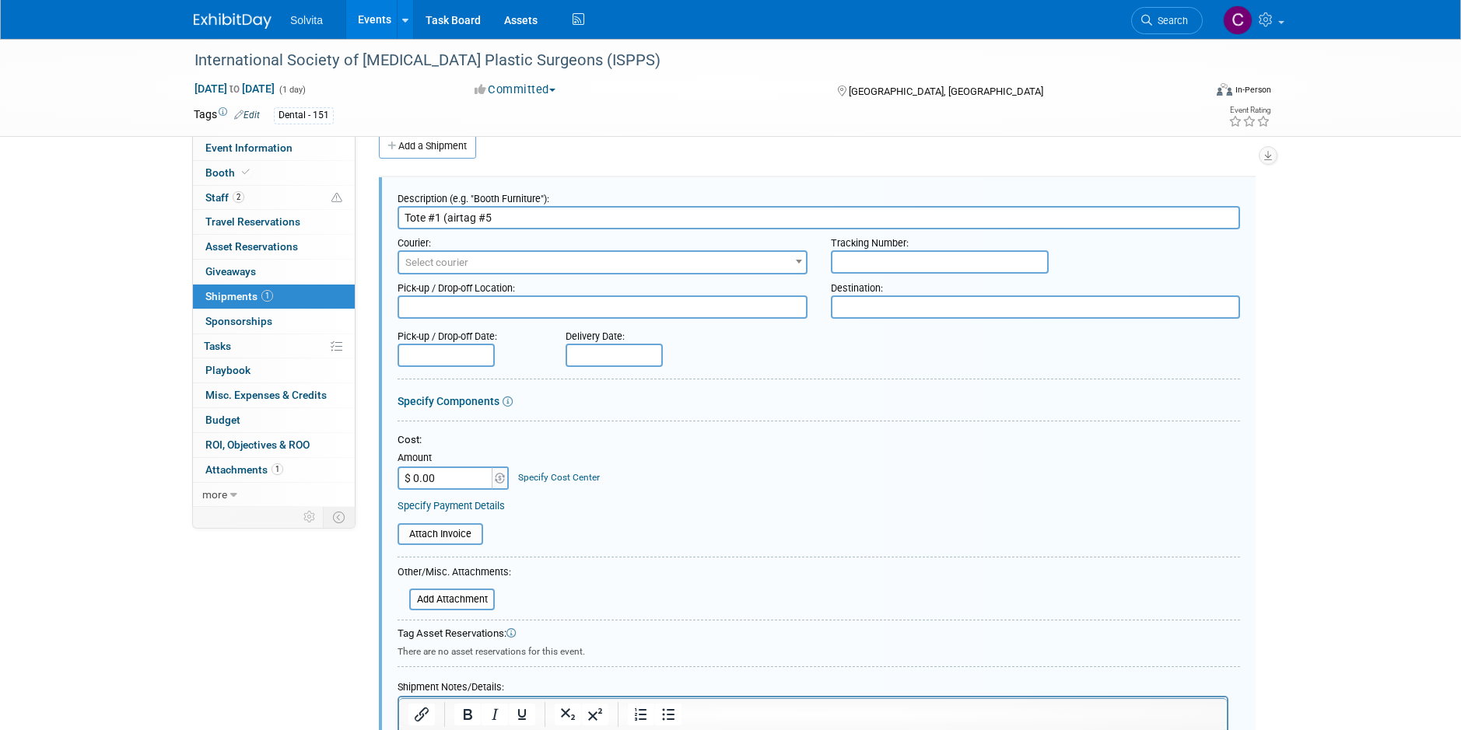
type input "Tote #1 (airtag #5"
click at [487, 265] on span "Select courier" at bounding box center [602, 263] width 407 height 22
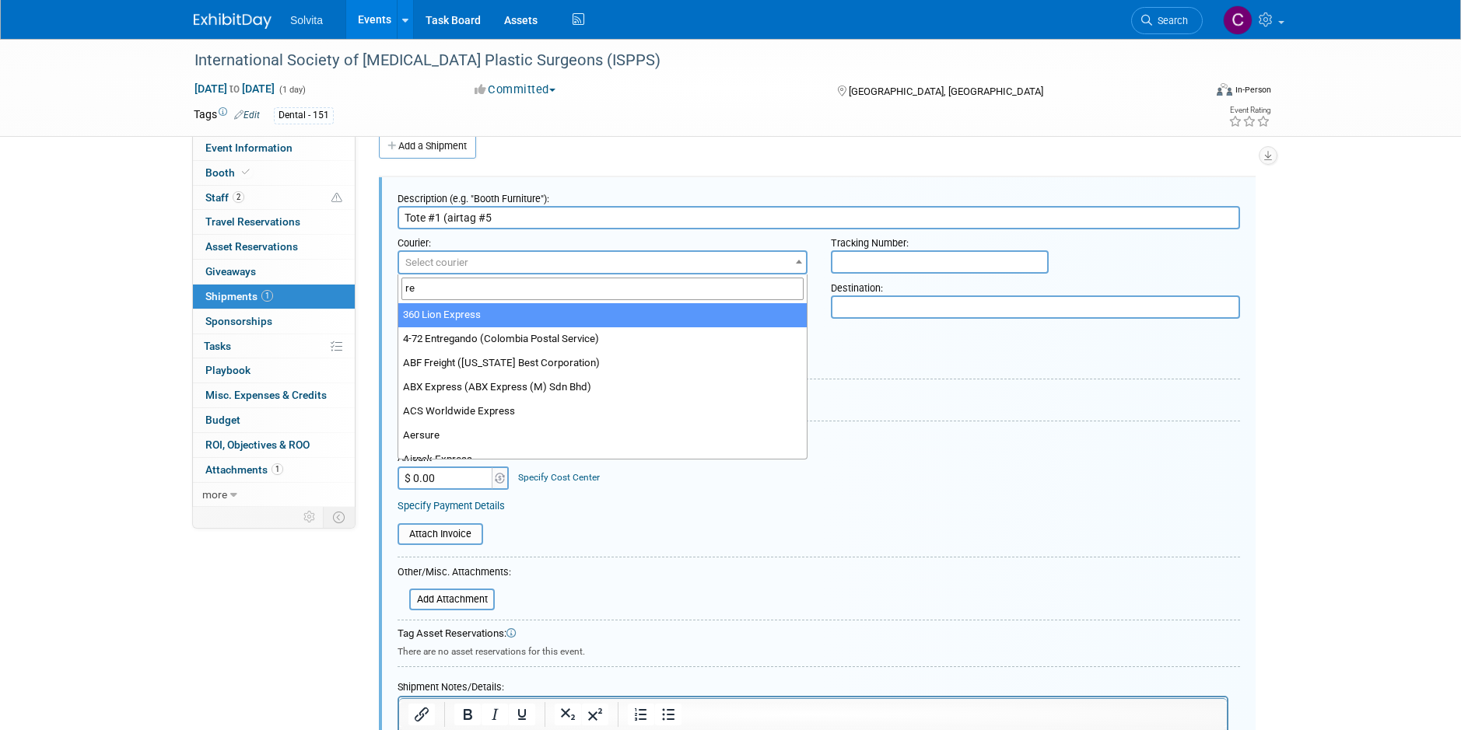
type input "r"
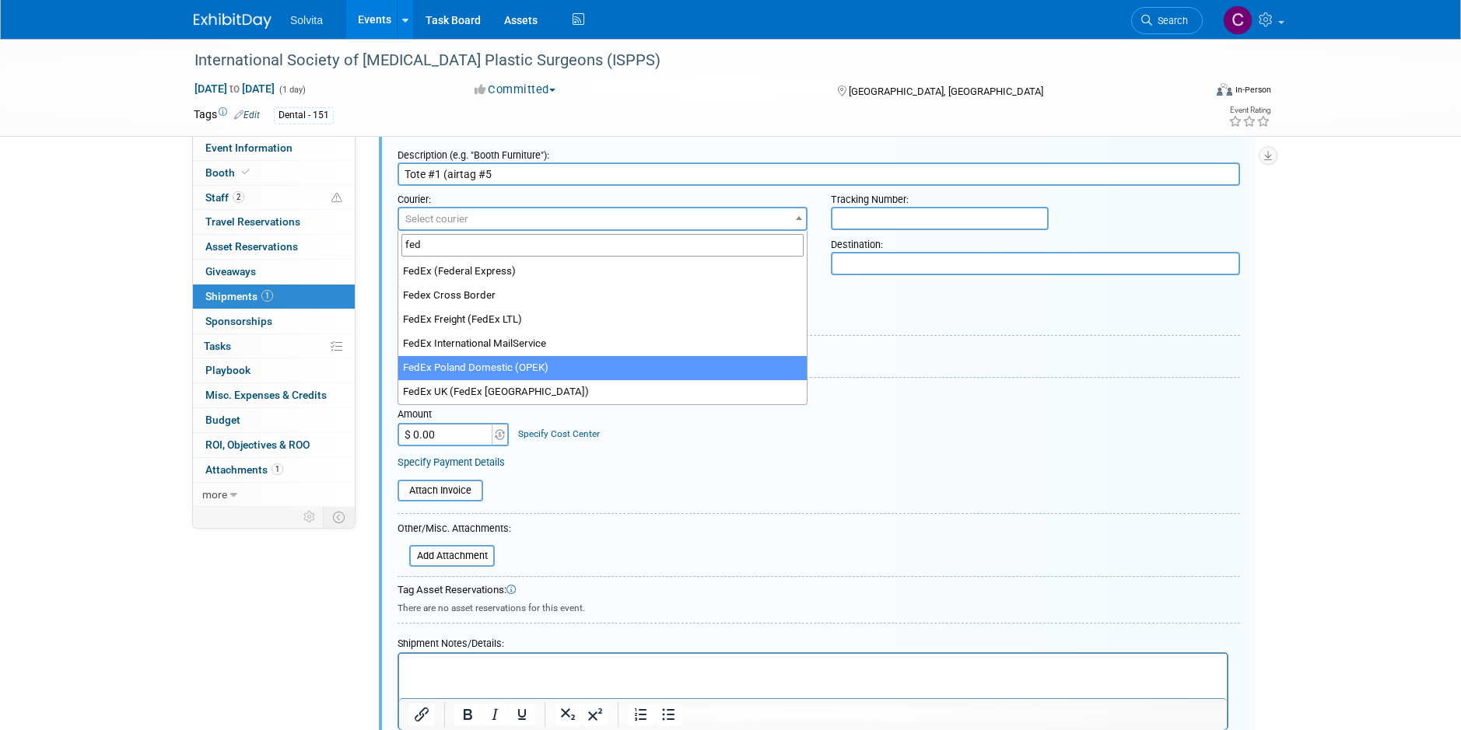
scroll to position [101, 0]
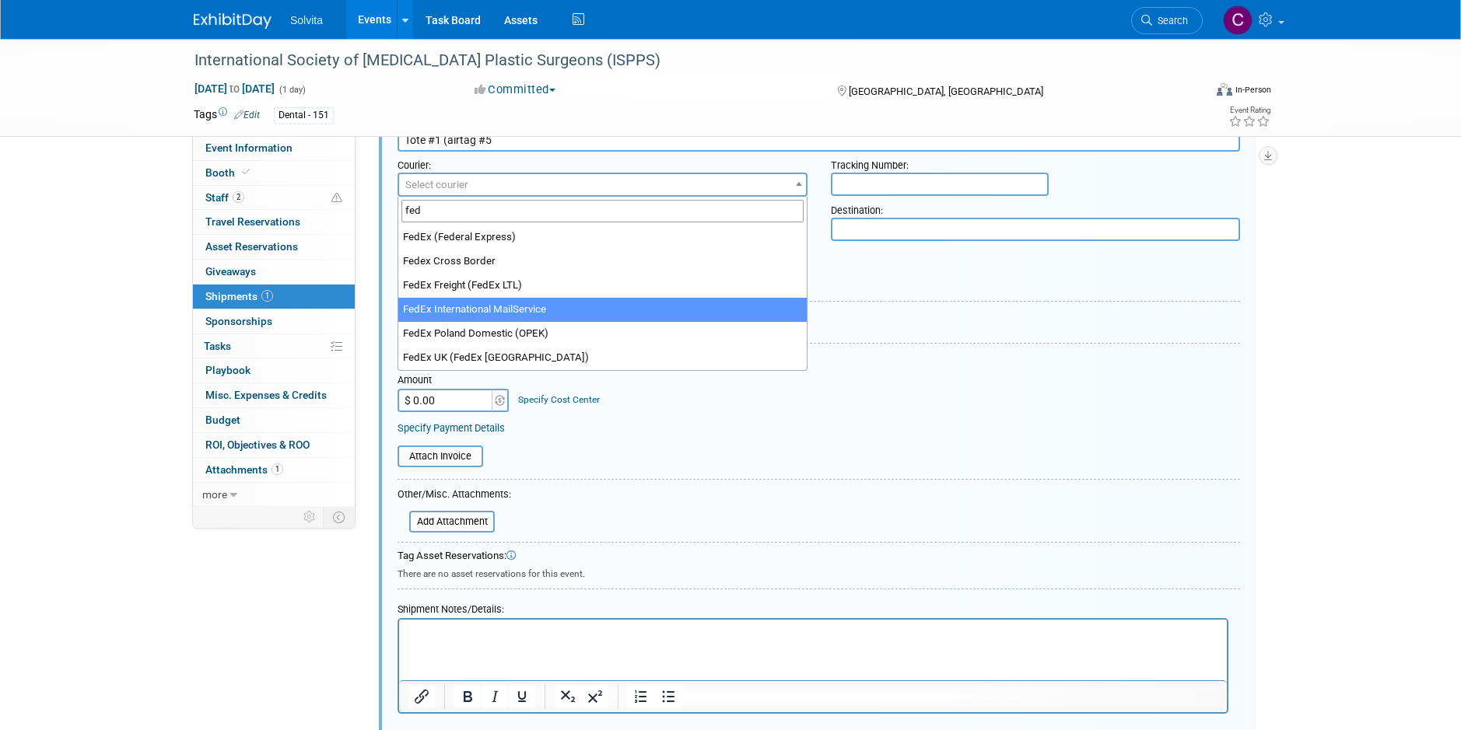
type input "fed"
select select "209"
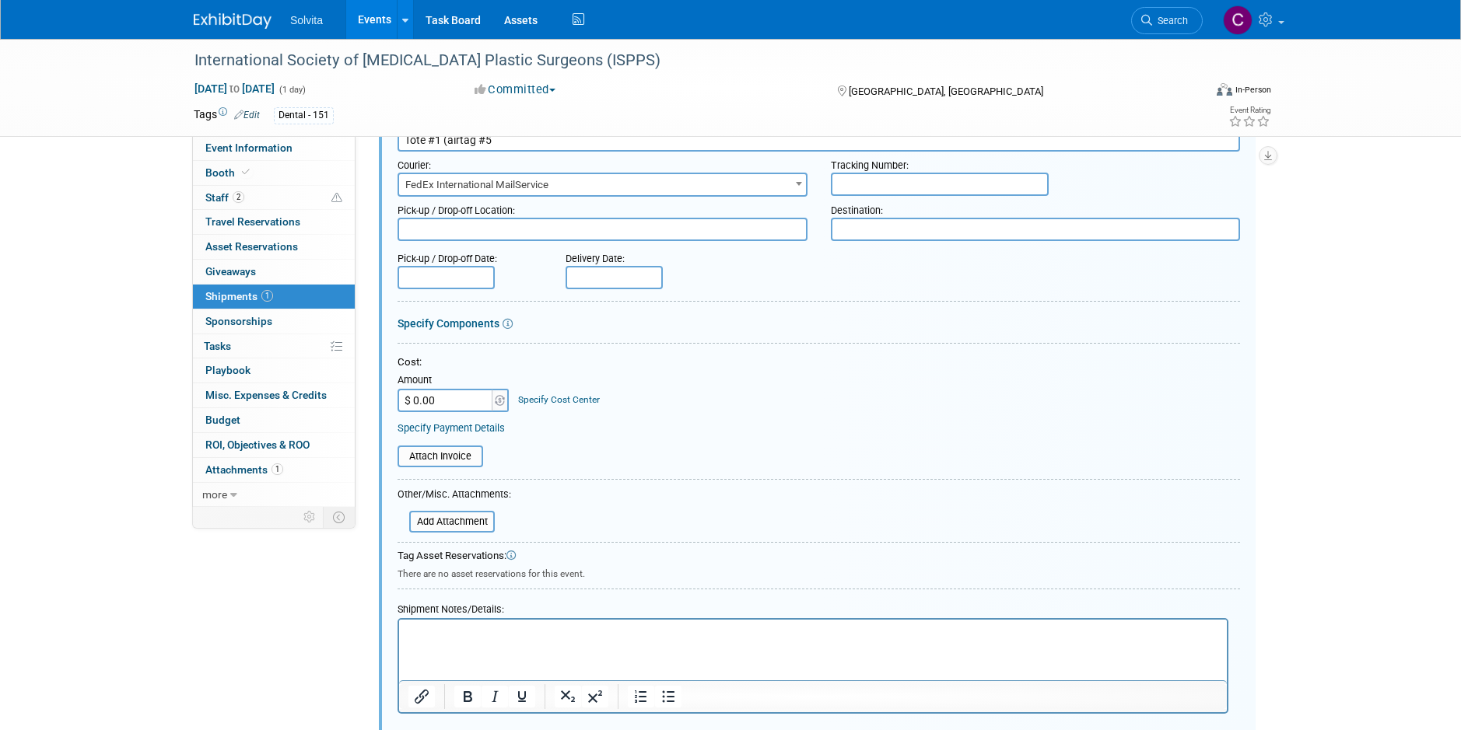
click at [872, 229] on textarea at bounding box center [1036, 229] width 410 height 23
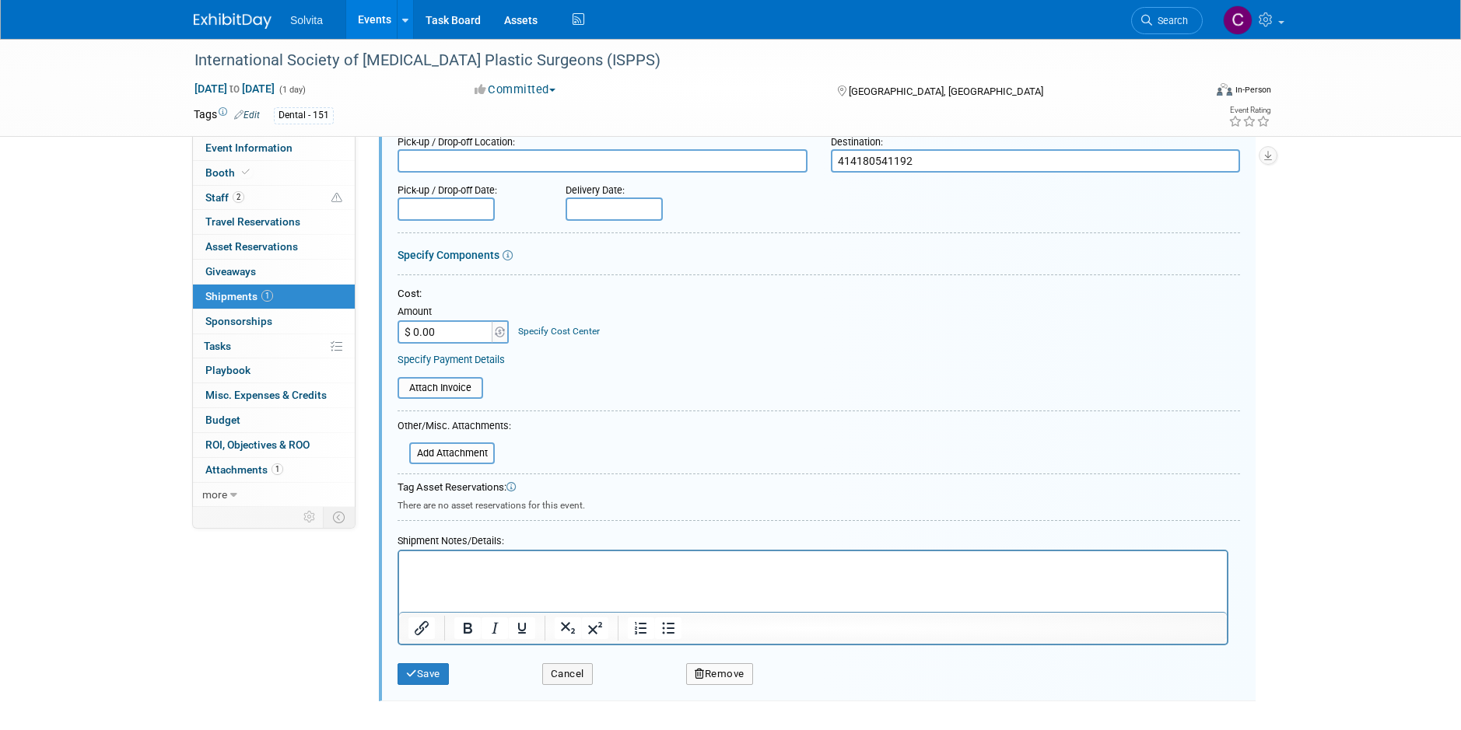
scroll to position [310, 0]
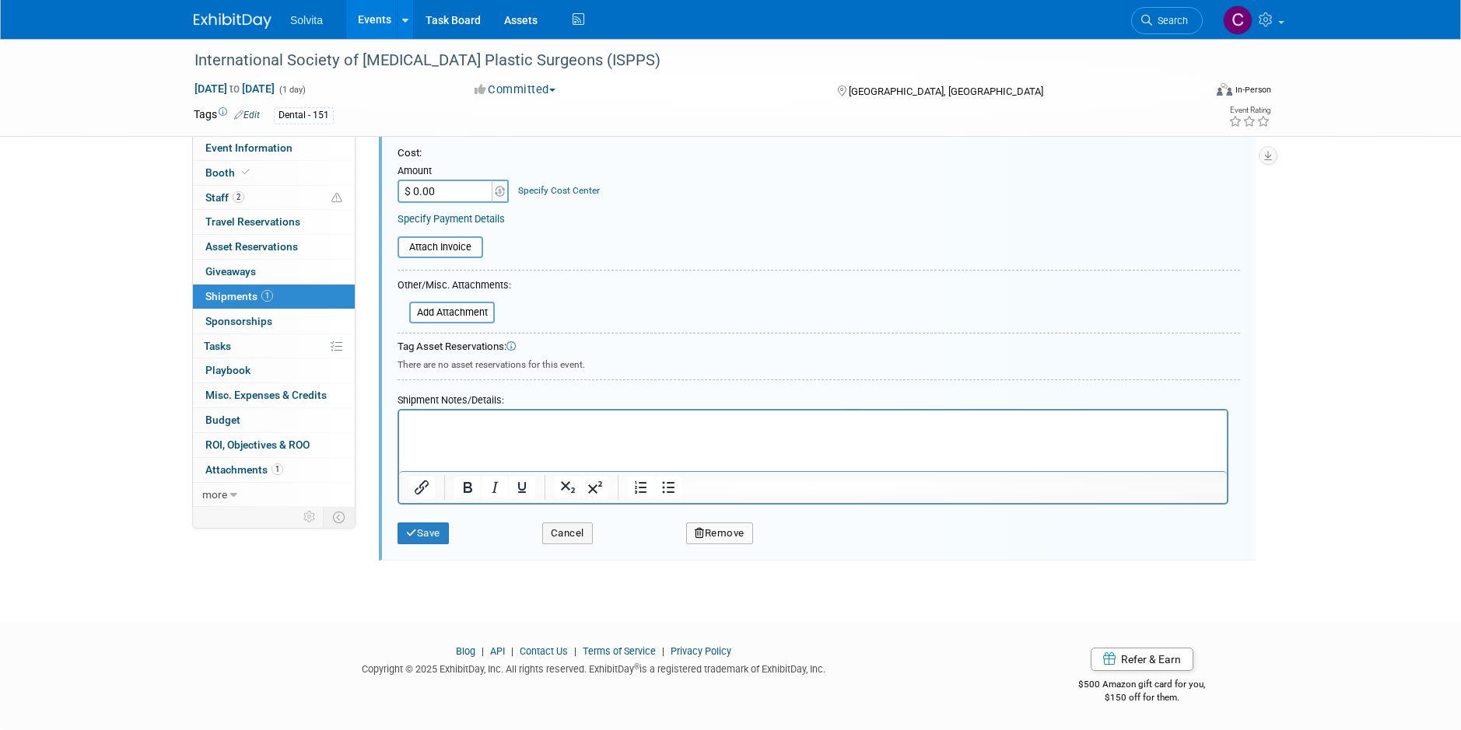
type textarea "414180541192"
click at [479, 419] on p "Rich Text Area. Press ALT-0 for help." at bounding box center [813, 425] width 810 height 16
drag, startPoint x: 429, startPoint y: 524, endPoint x: 1024, endPoint y: 429, distance: 601.9
click at [435, 527] on button "Save" at bounding box center [423, 534] width 51 height 22
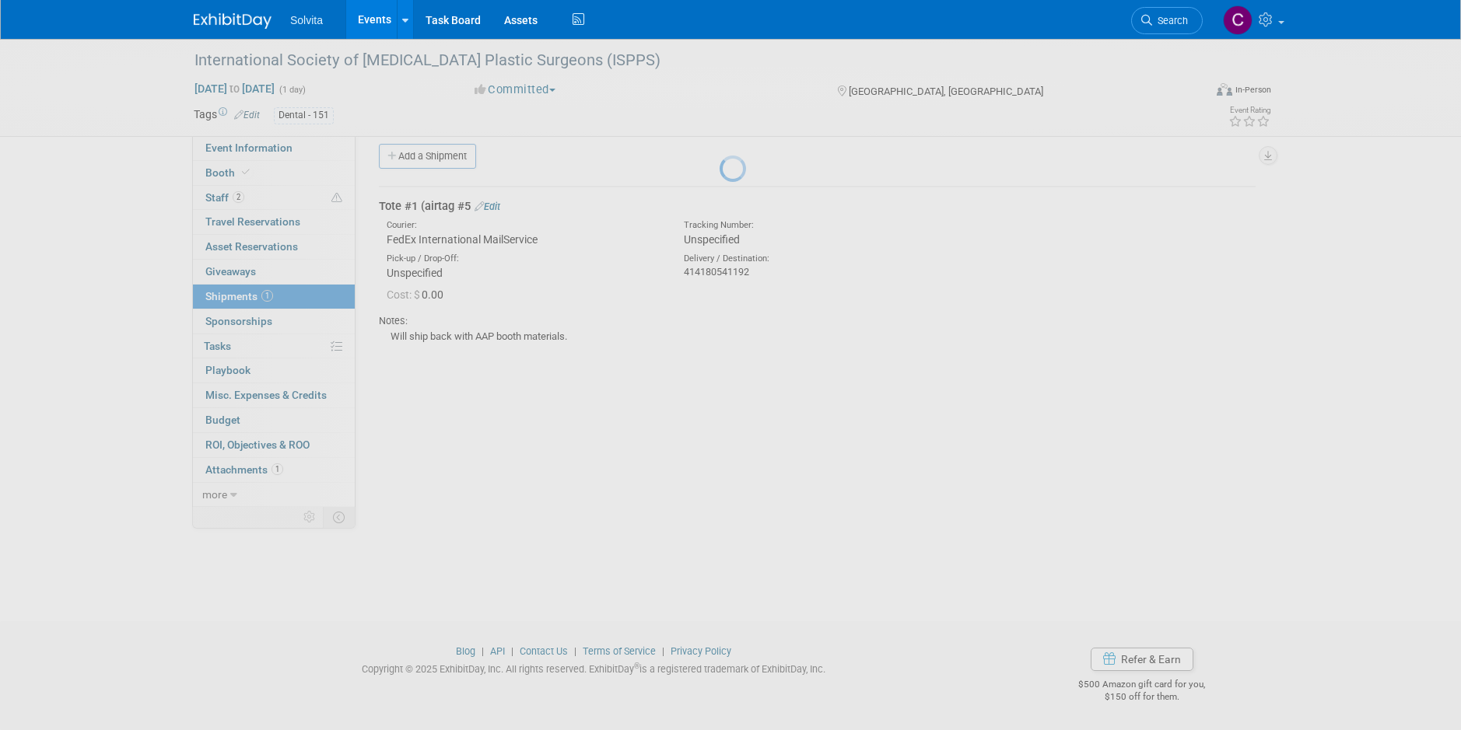
scroll to position [13, 0]
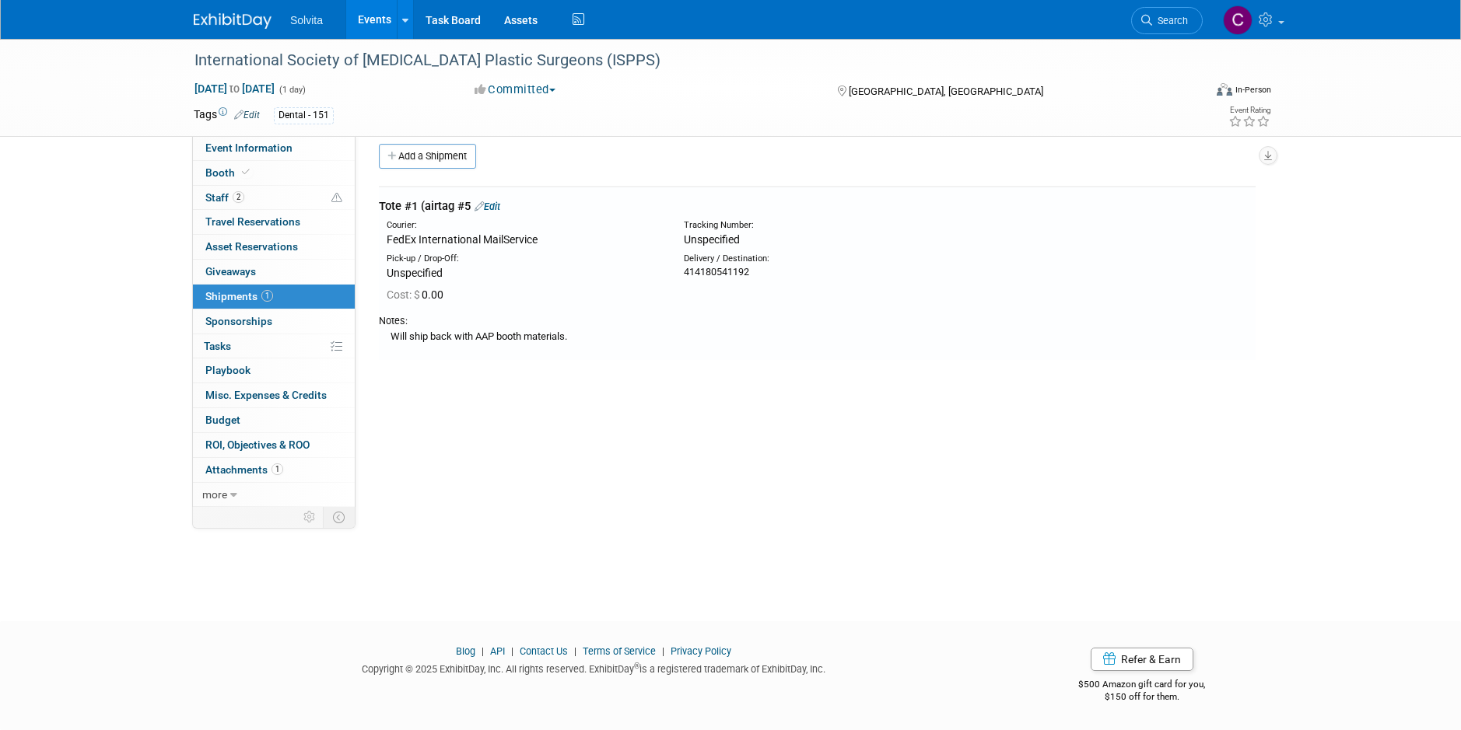
click at [366, 15] on link "Events" at bounding box center [374, 19] width 57 height 39
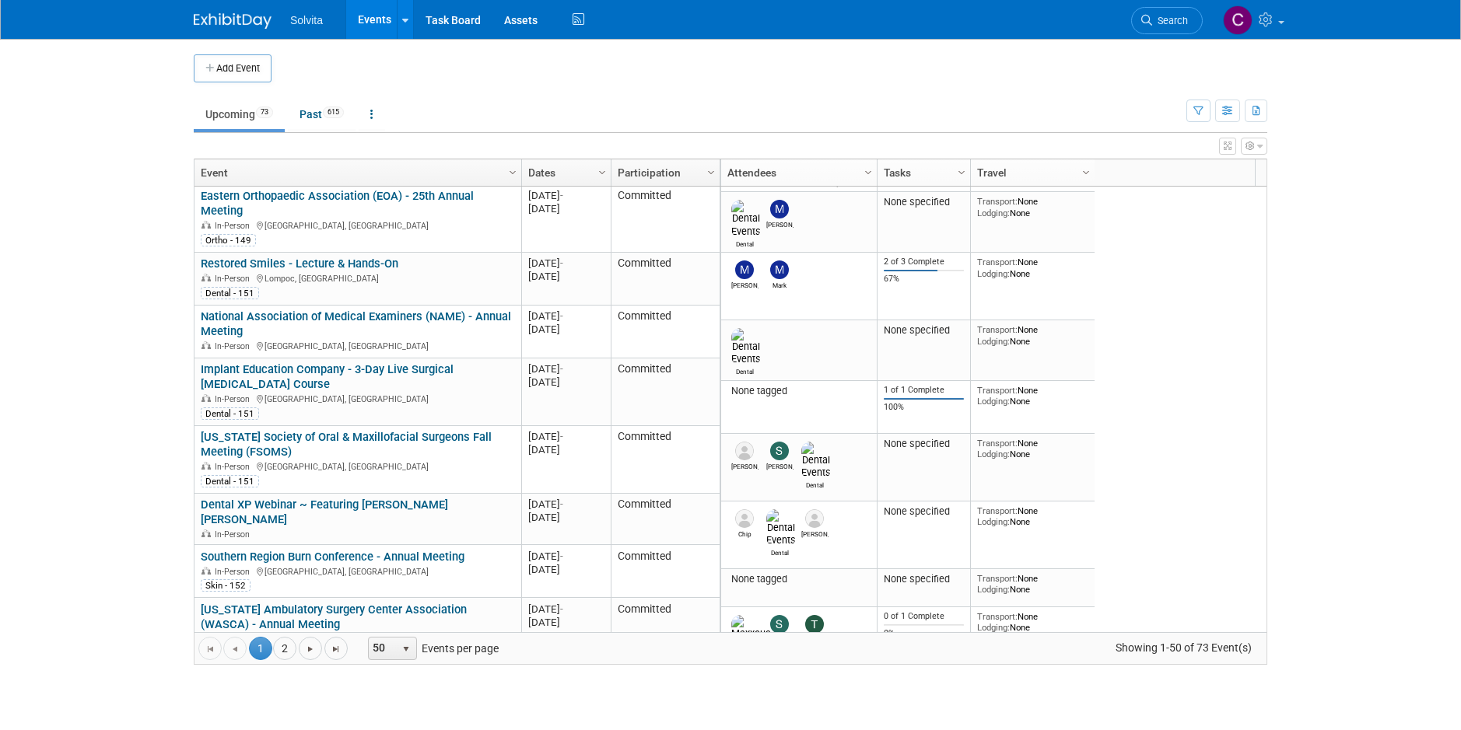
scroll to position [187, 0]
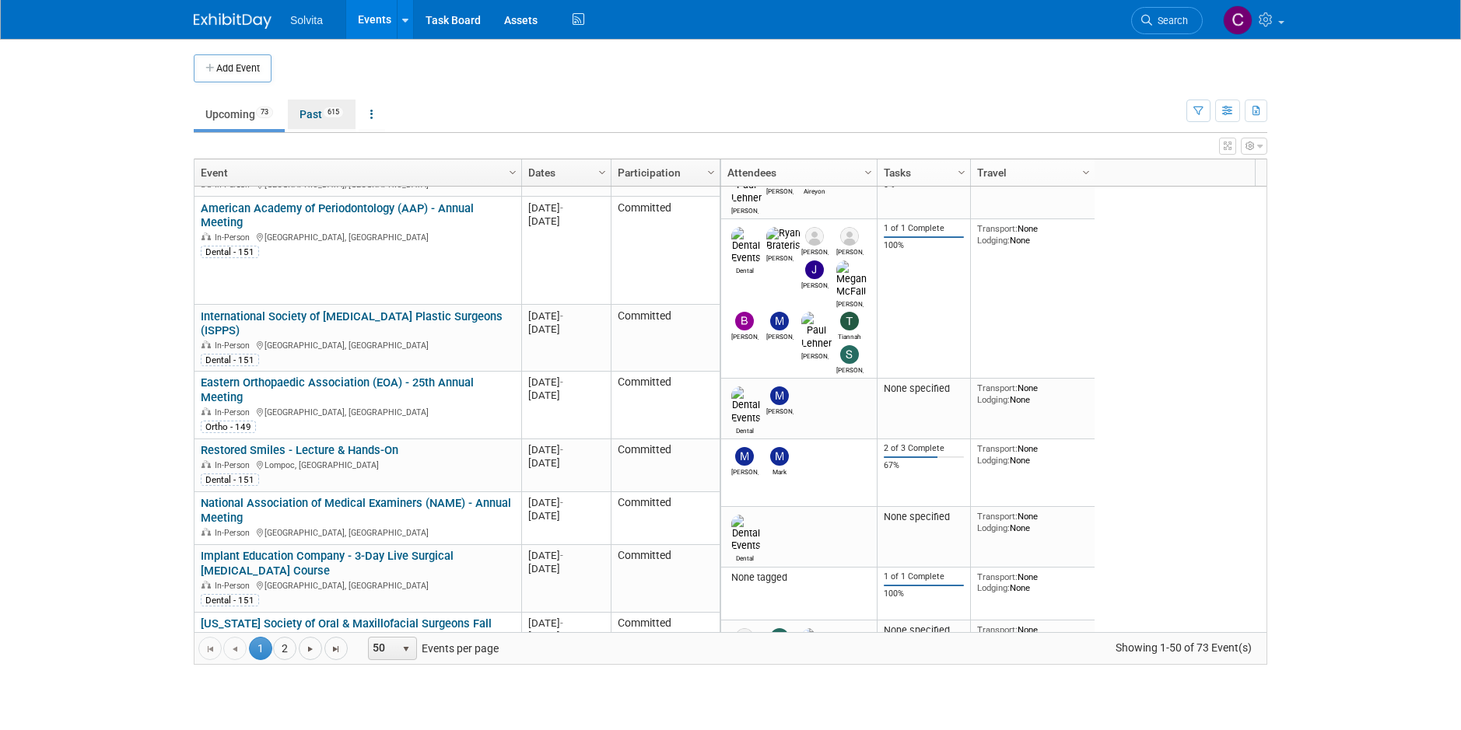
drag, startPoint x: 313, startPoint y: 111, endPoint x: 332, endPoint y: 153, distance: 46.3
click at [313, 111] on link "Past 615" at bounding box center [322, 115] width 68 height 30
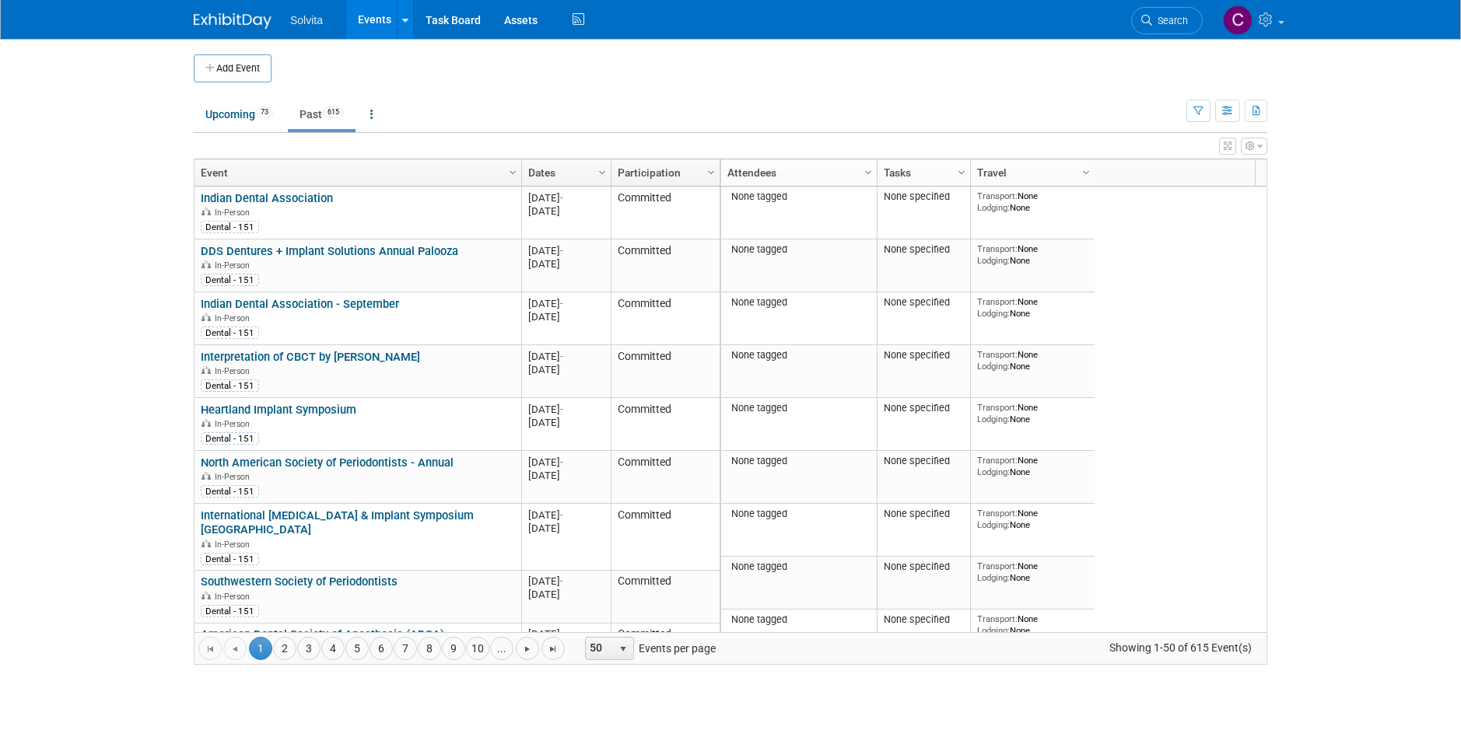
click at [549, 173] on link "Dates" at bounding box center [564, 172] width 72 height 26
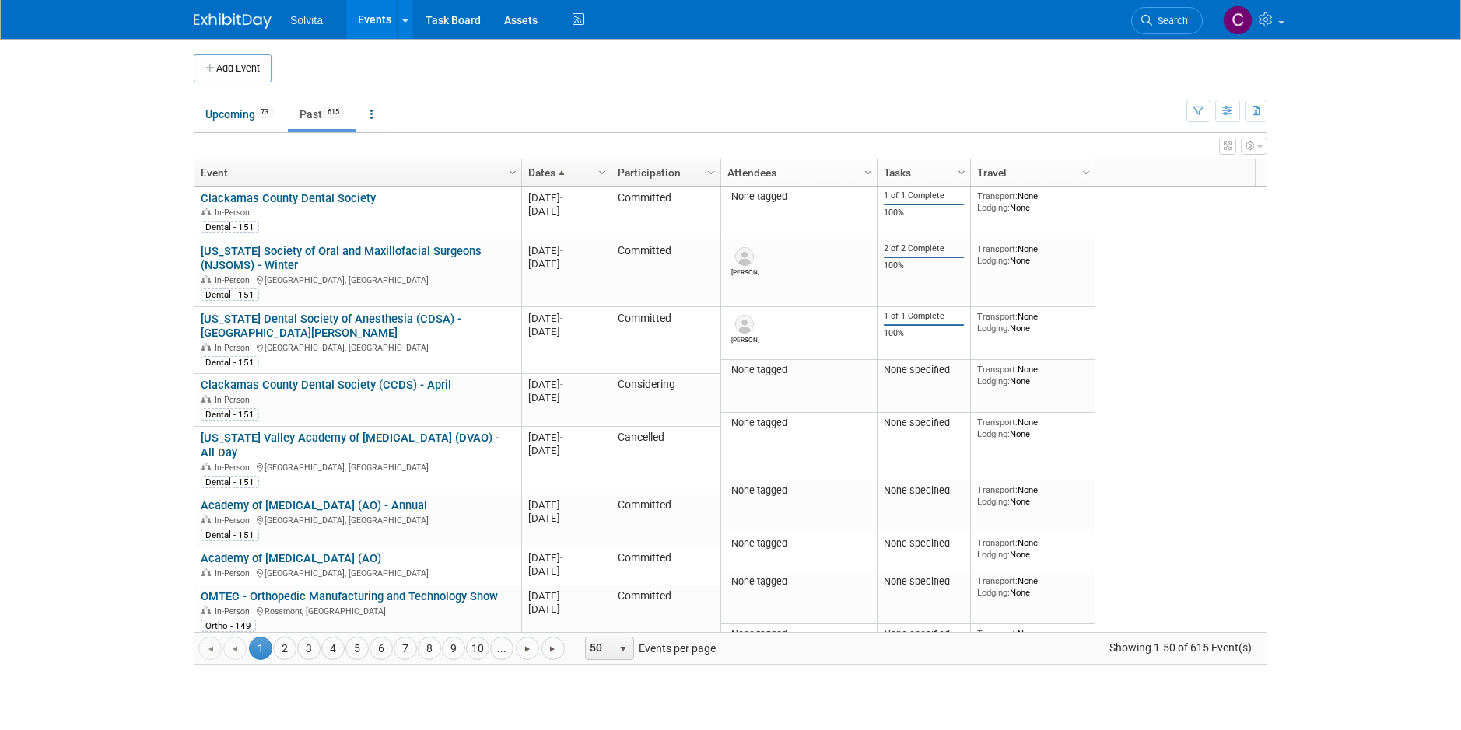
click at [549, 173] on link "Dates" at bounding box center [564, 172] width 72 height 26
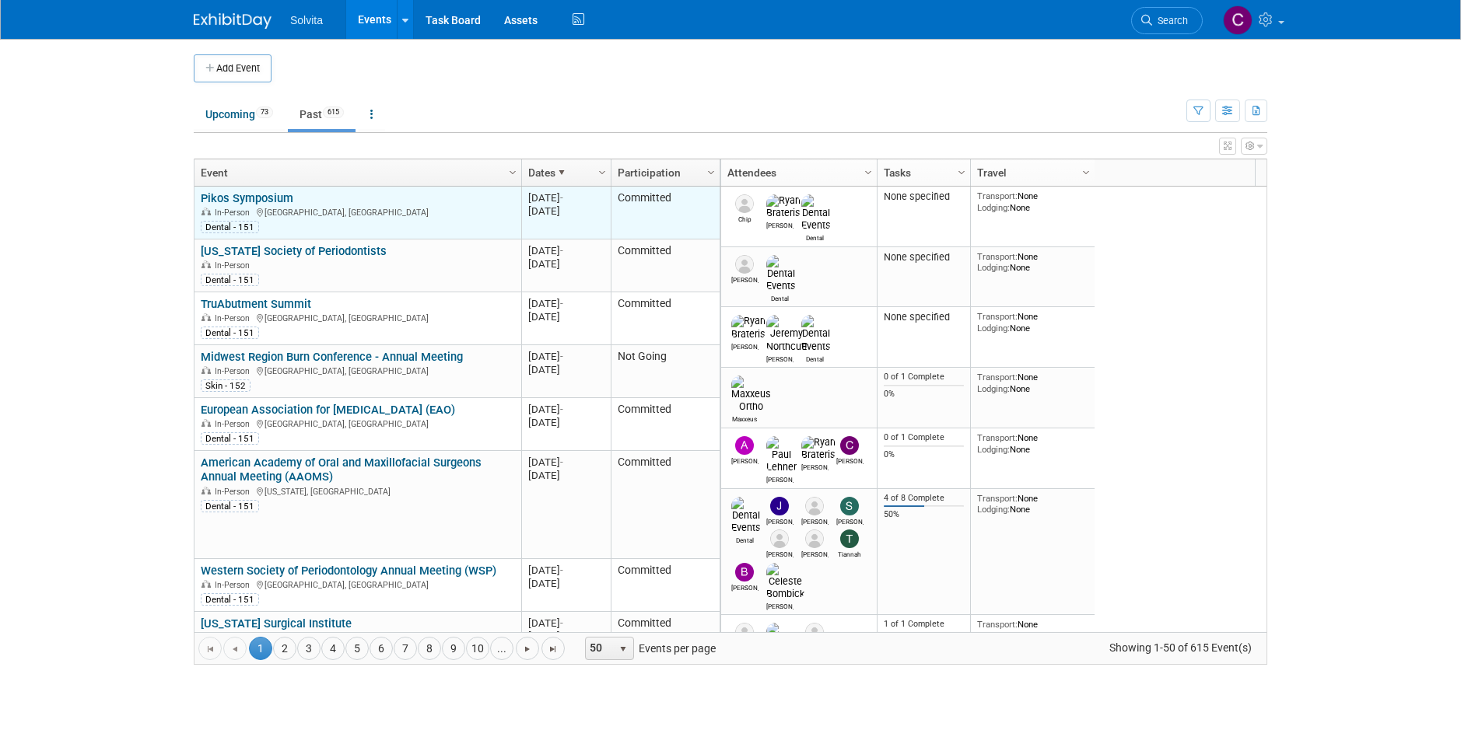
click at [391, 219] on div "Dental - 151" at bounding box center [358, 226] width 314 height 15
click at [276, 195] on link "Pikos Symposium" at bounding box center [247, 198] width 93 height 14
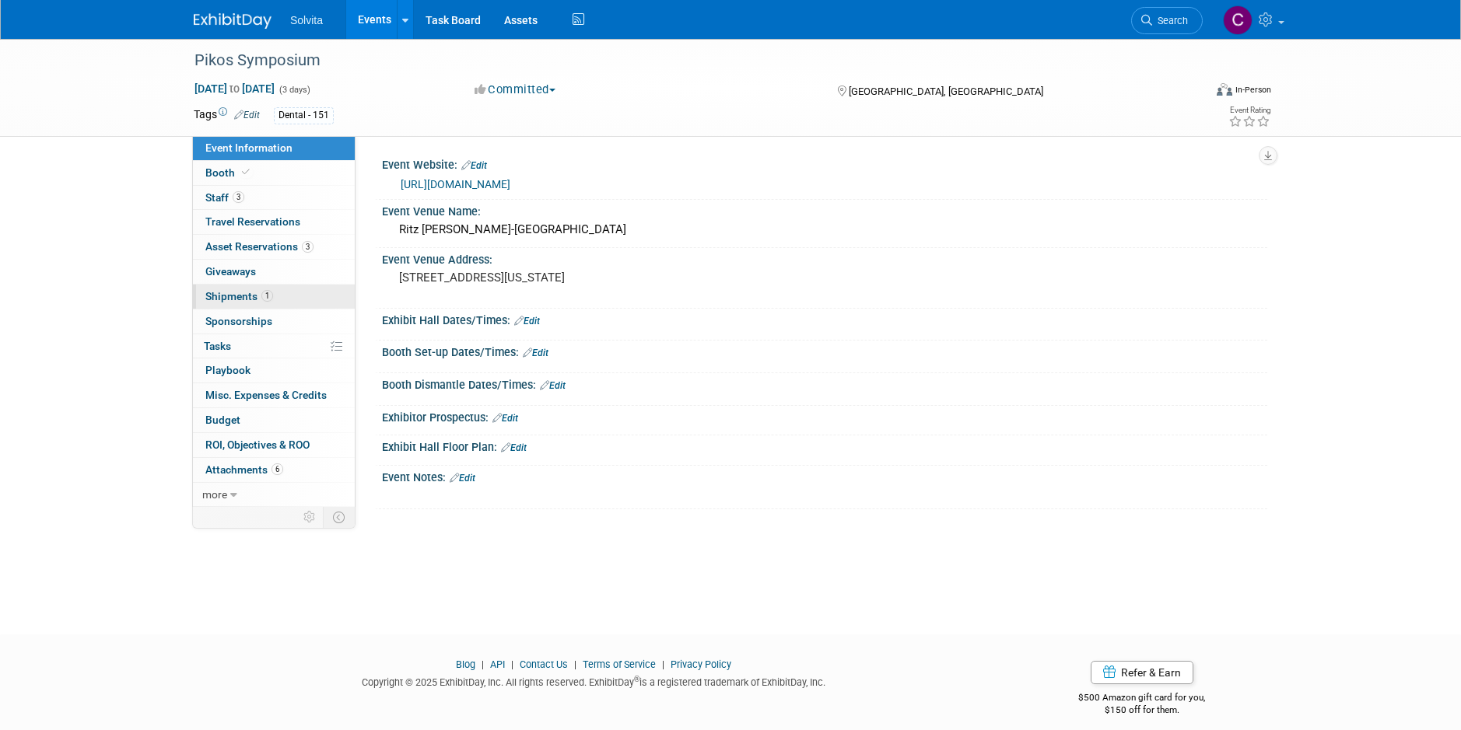
click at [233, 291] on span "Shipments 1" at bounding box center [239, 296] width 68 height 12
